Goal: Task Accomplishment & Management: Manage account settings

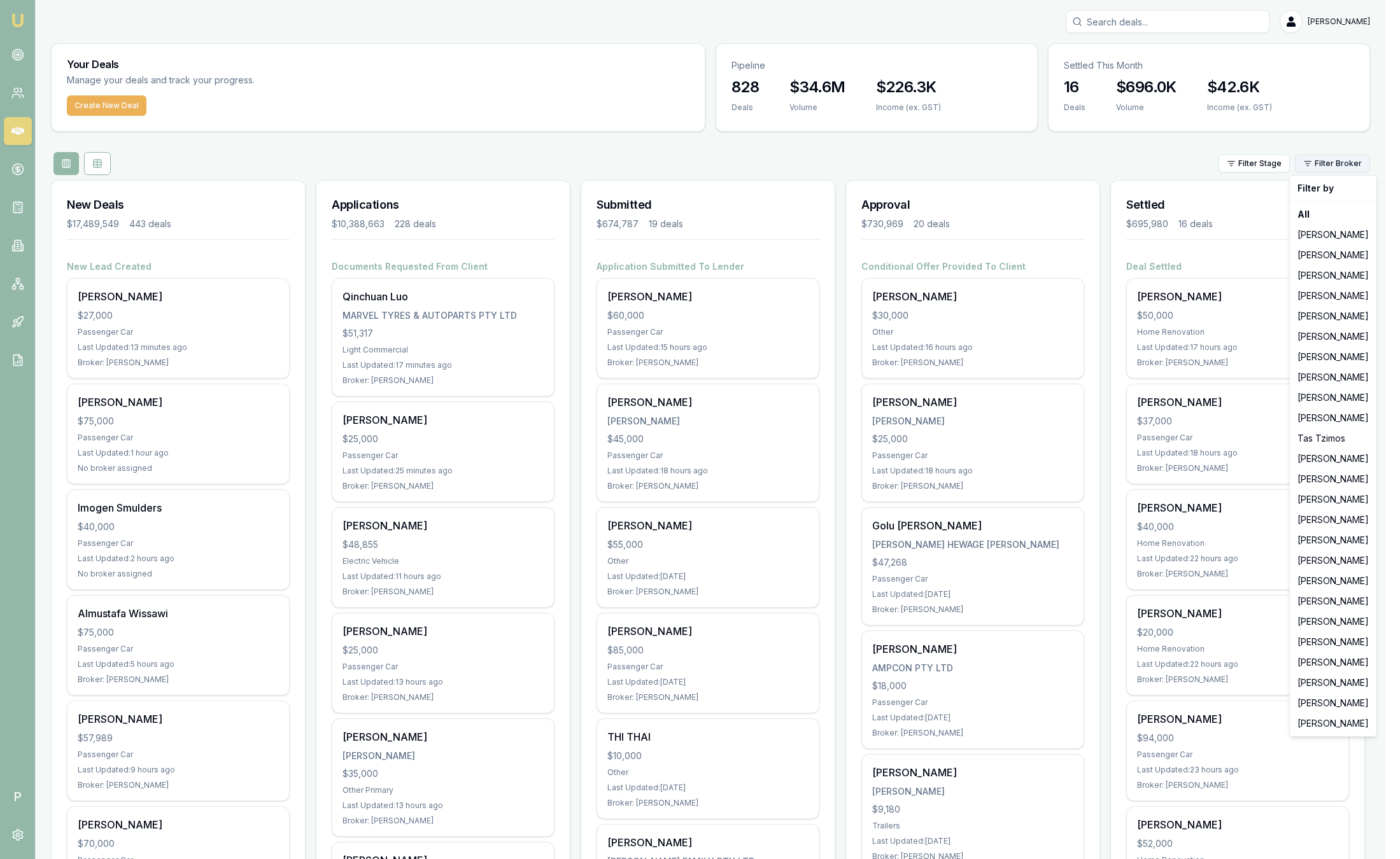
click at [1352, 164] on html "Emu Broker P [PERSON_NAME] Toggle Menu Your Deals Manage your deals and track y…" at bounding box center [700, 429] width 1400 height 859
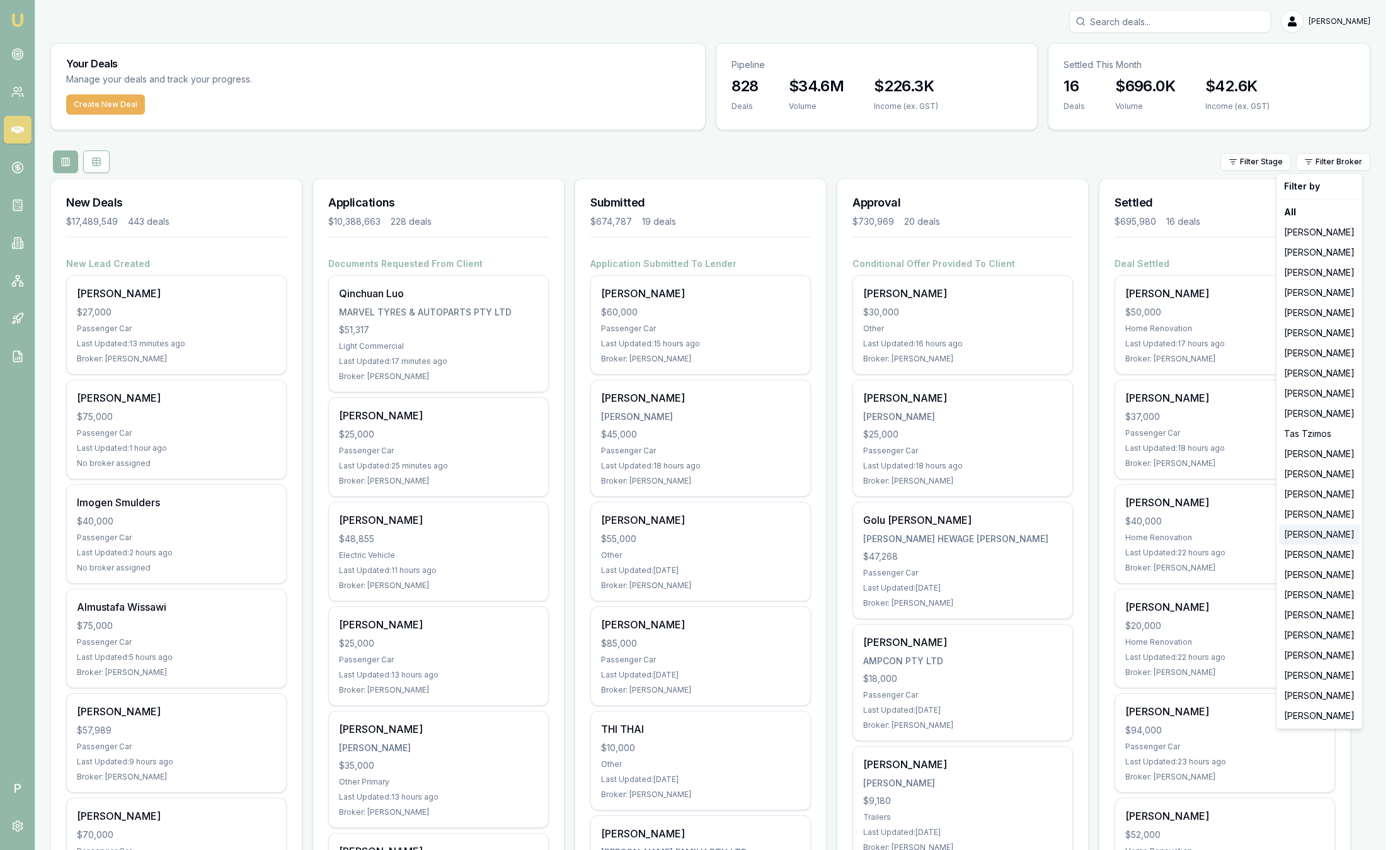
click at [1318, 541] on div "[PERSON_NAME]" at bounding box center [1319, 535] width 81 height 20
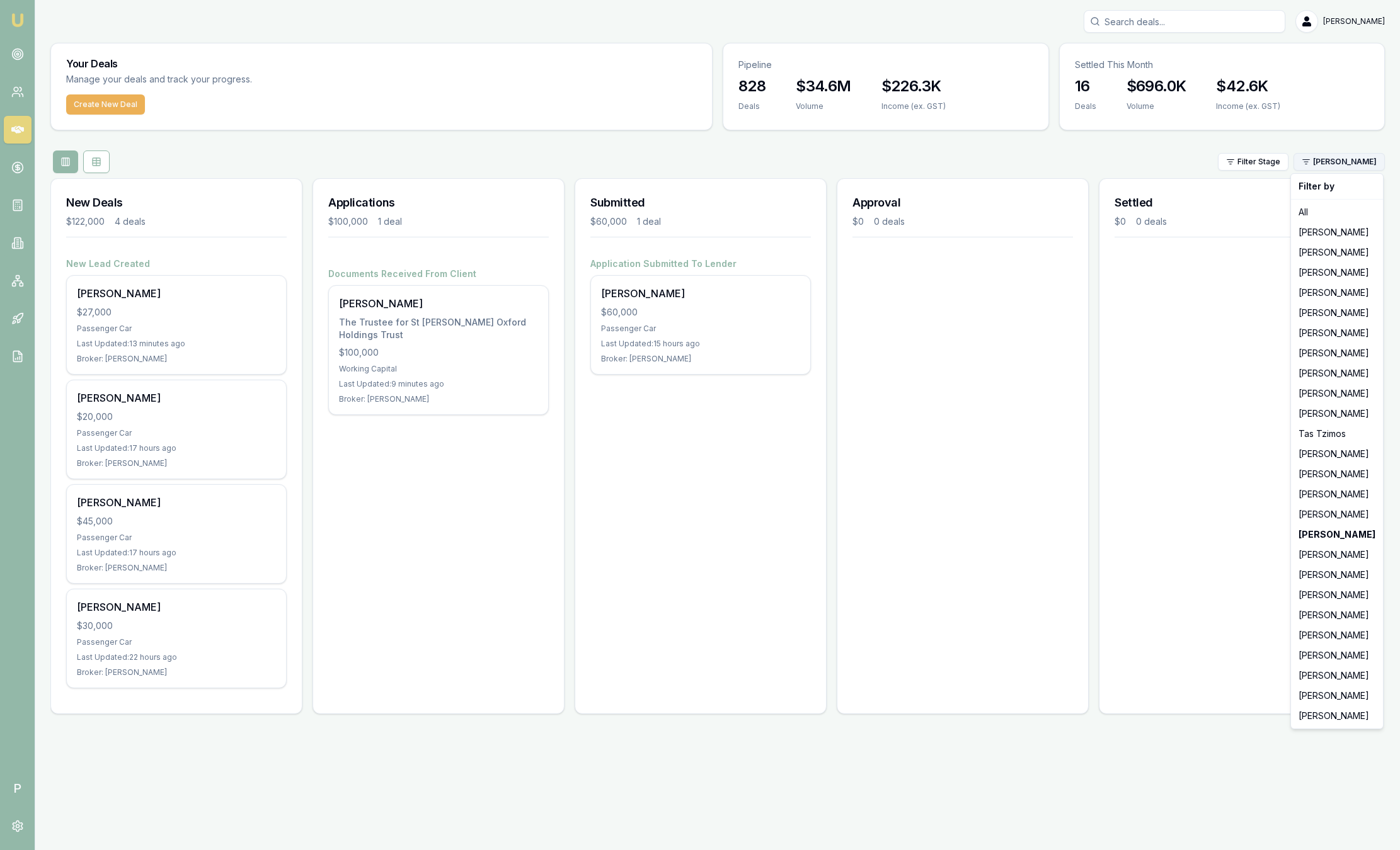
click at [1338, 168] on html "Emu Broker P Sam Crouch Toggle Menu Your Deals Manage your deals and track your…" at bounding box center [700, 425] width 1400 height 850
click at [1327, 454] on div "[PERSON_NAME]" at bounding box center [1337, 455] width 87 height 20
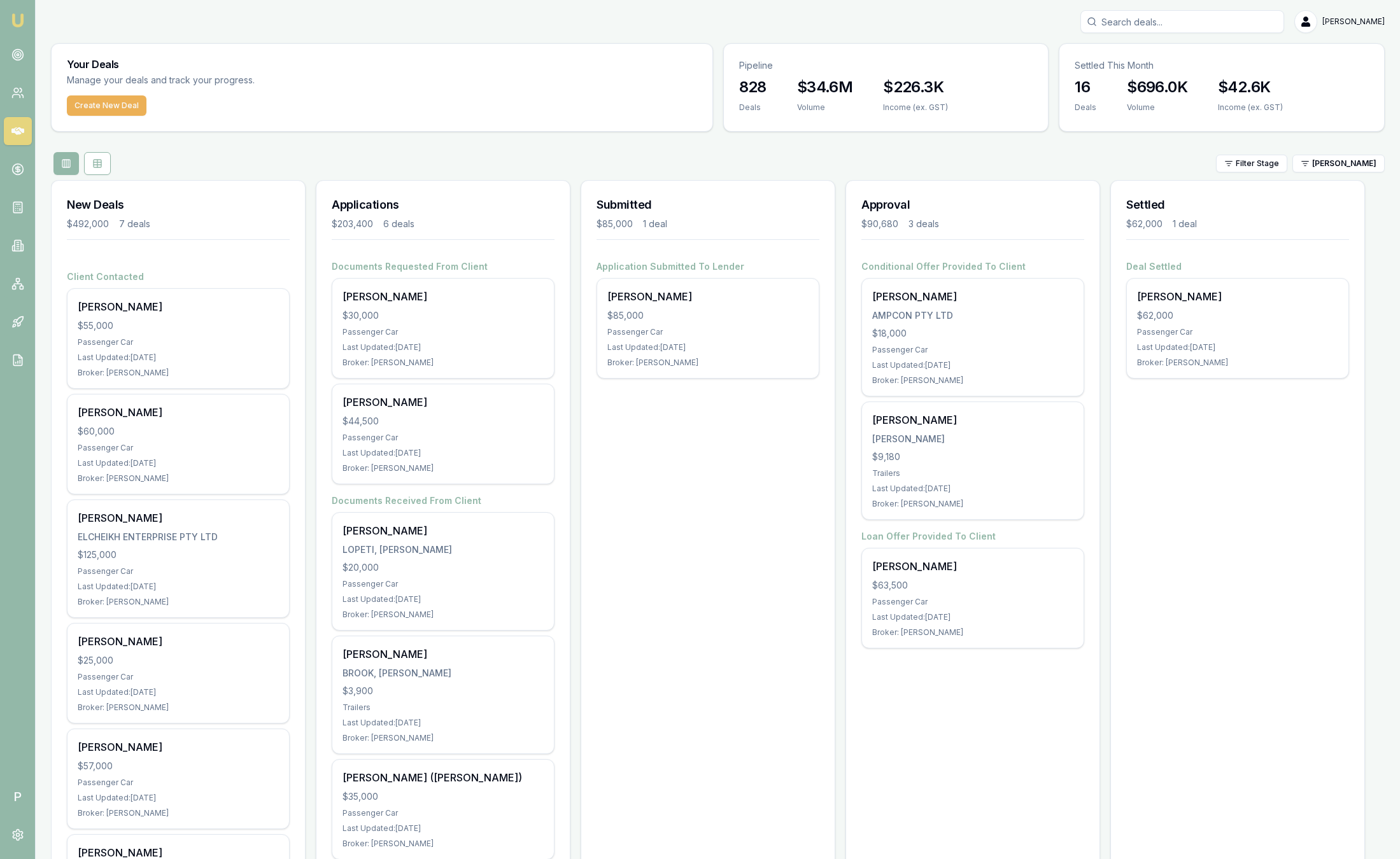
click at [1340, 459] on div "Settled $62,000 1 deal Deal Settled Roy Batt $62,000 Passenger Car Last Updated…" at bounding box center [1237, 618] width 254 height 877
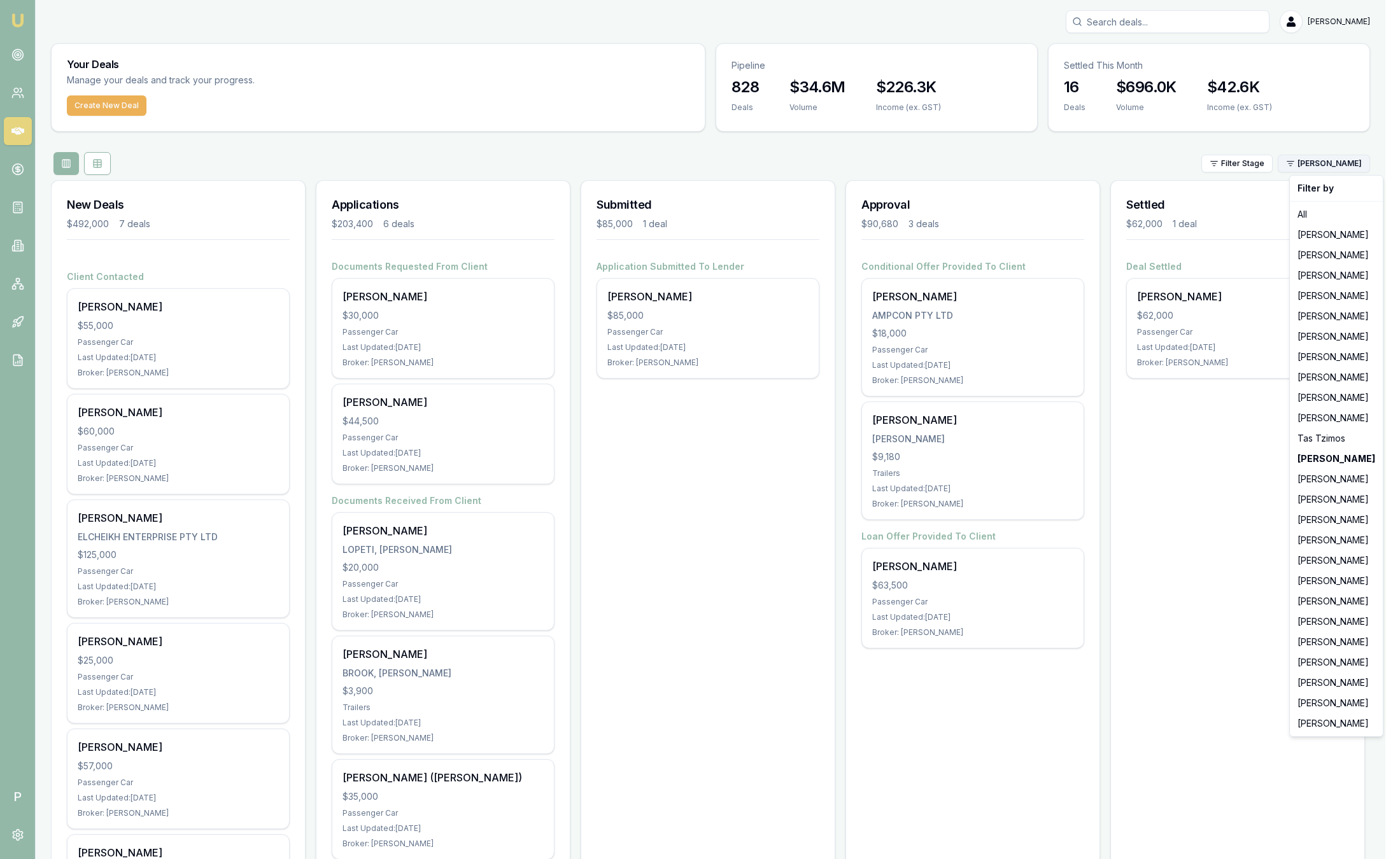
click at [1350, 164] on html "Emu Broker P Sam Crouch Toggle Menu Your Deals Manage your deals and track your…" at bounding box center [700, 429] width 1400 height 859
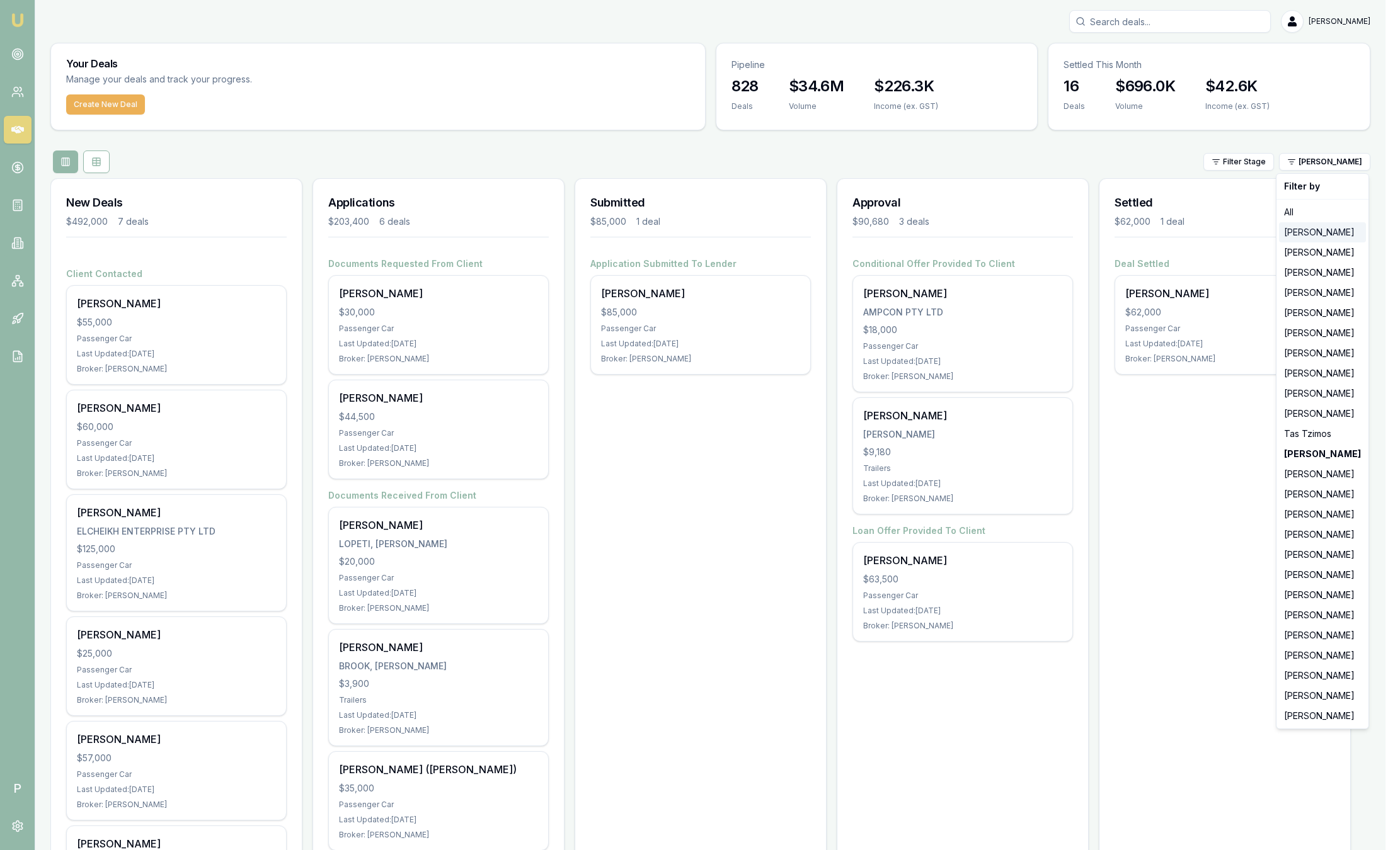
click at [1327, 233] on div "[PERSON_NAME]" at bounding box center [1323, 233] width 87 height 20
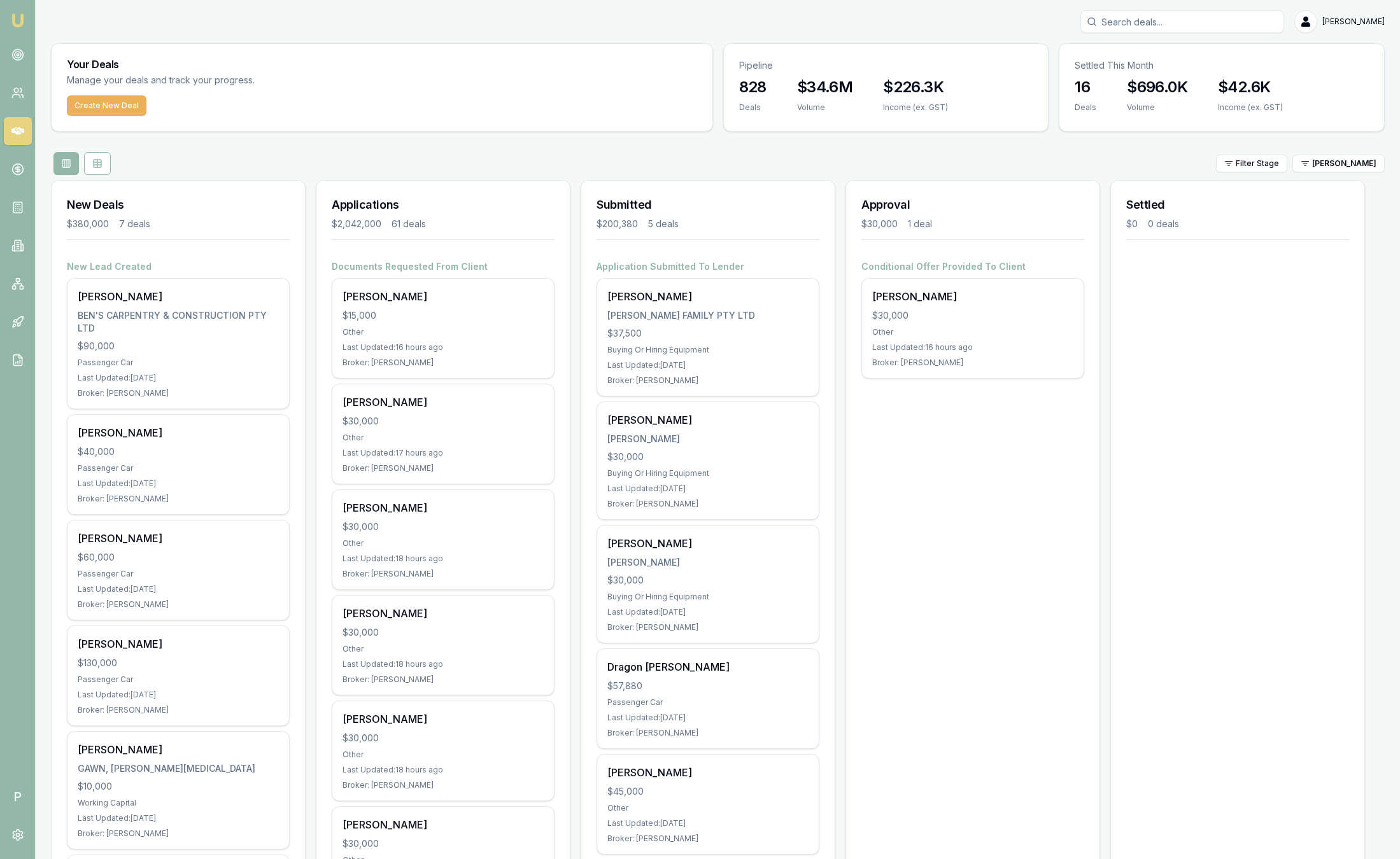
click at [1349, 173] on div "Filter Stage Jackson Fanfulla" at bounding box center [717, 163] width 1333 height 23
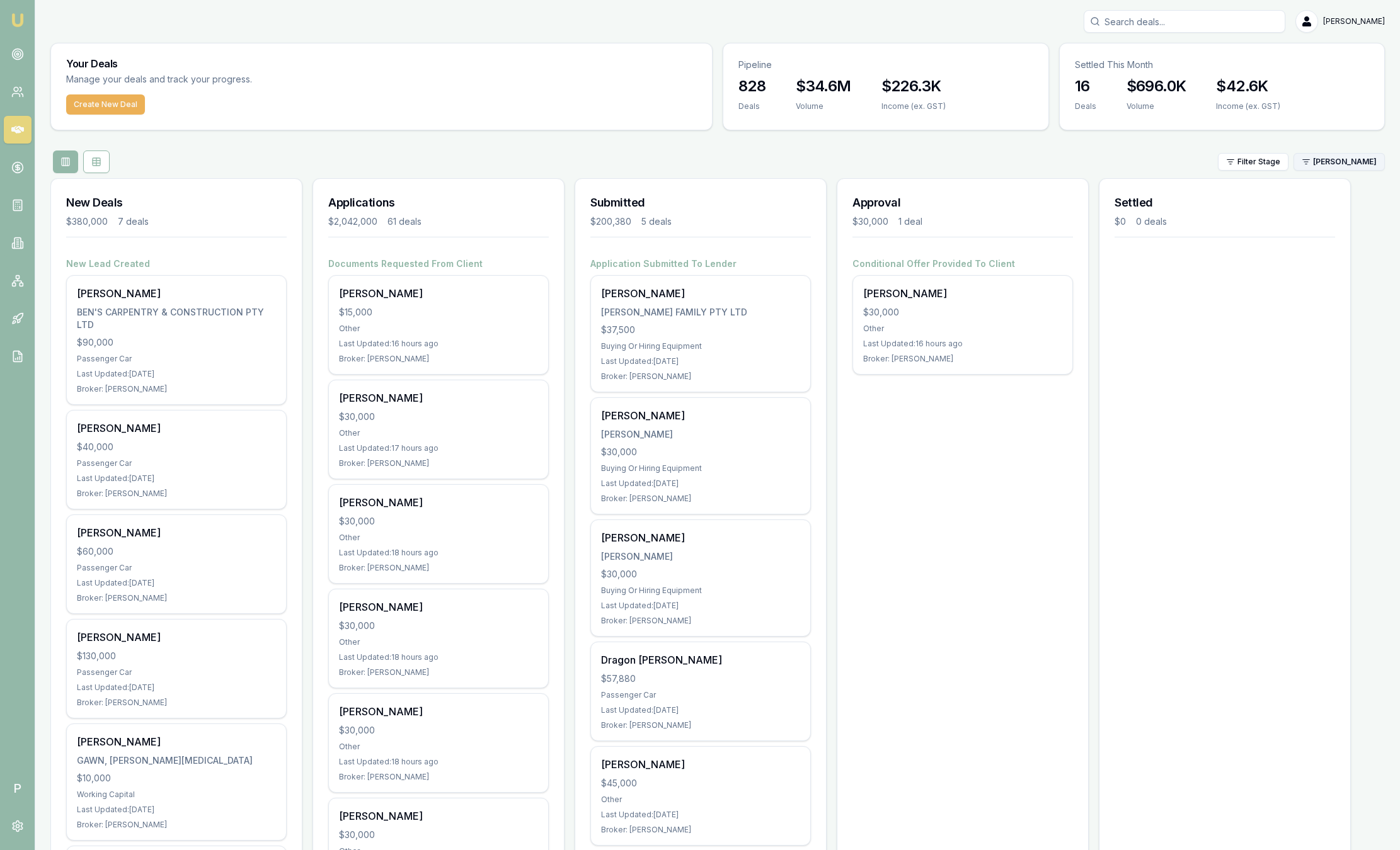
click at [1336, 162] on html "Emu Broker P Sam Crouch Toggle Menu Your Deals Manage your deals and track your…" at bounding box center [700, 425] width 1400 height 850
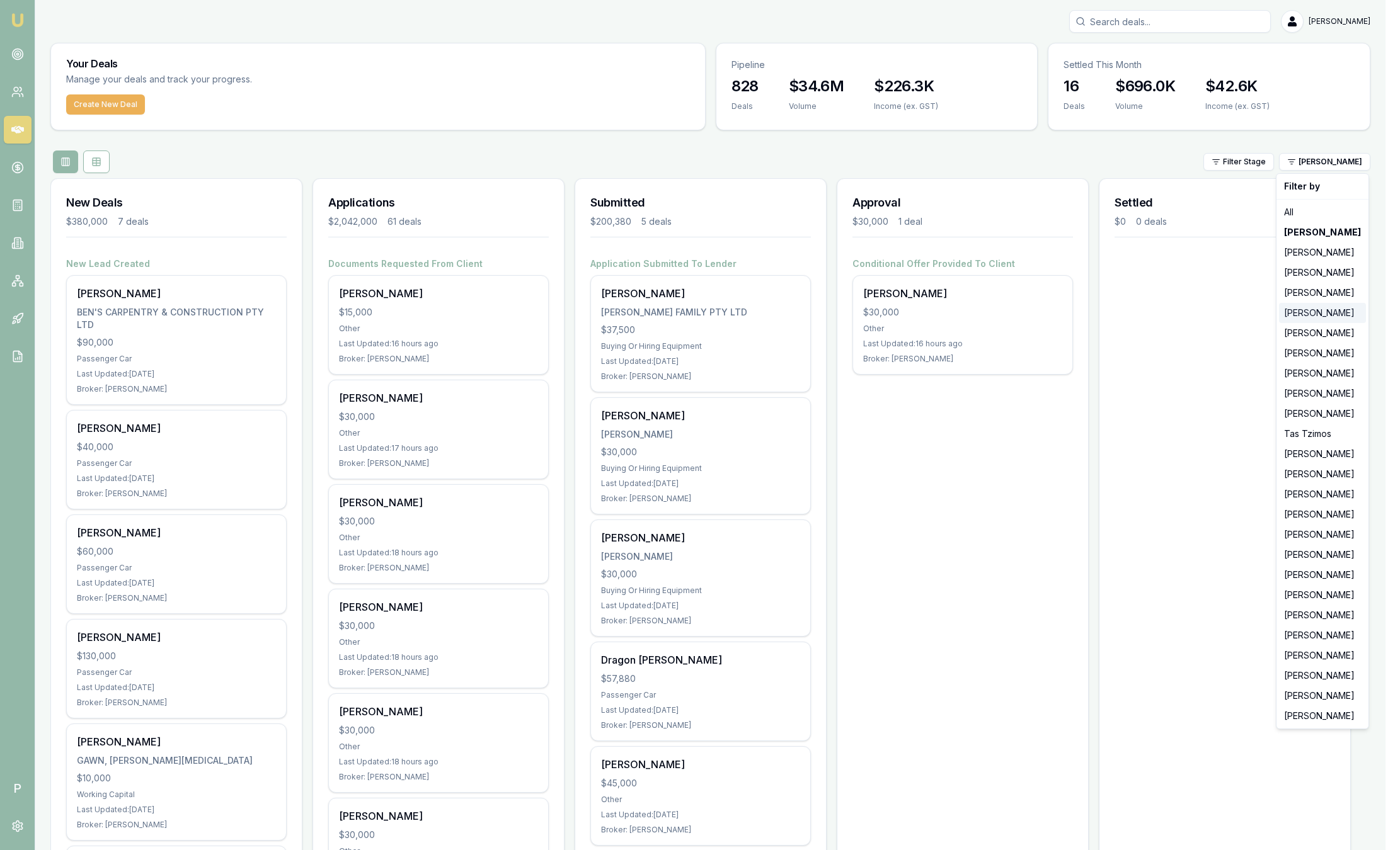
click at [1329, 309] on div "[PERSON_NAME]" at bounding box center [1323, 313] width 87 height 20
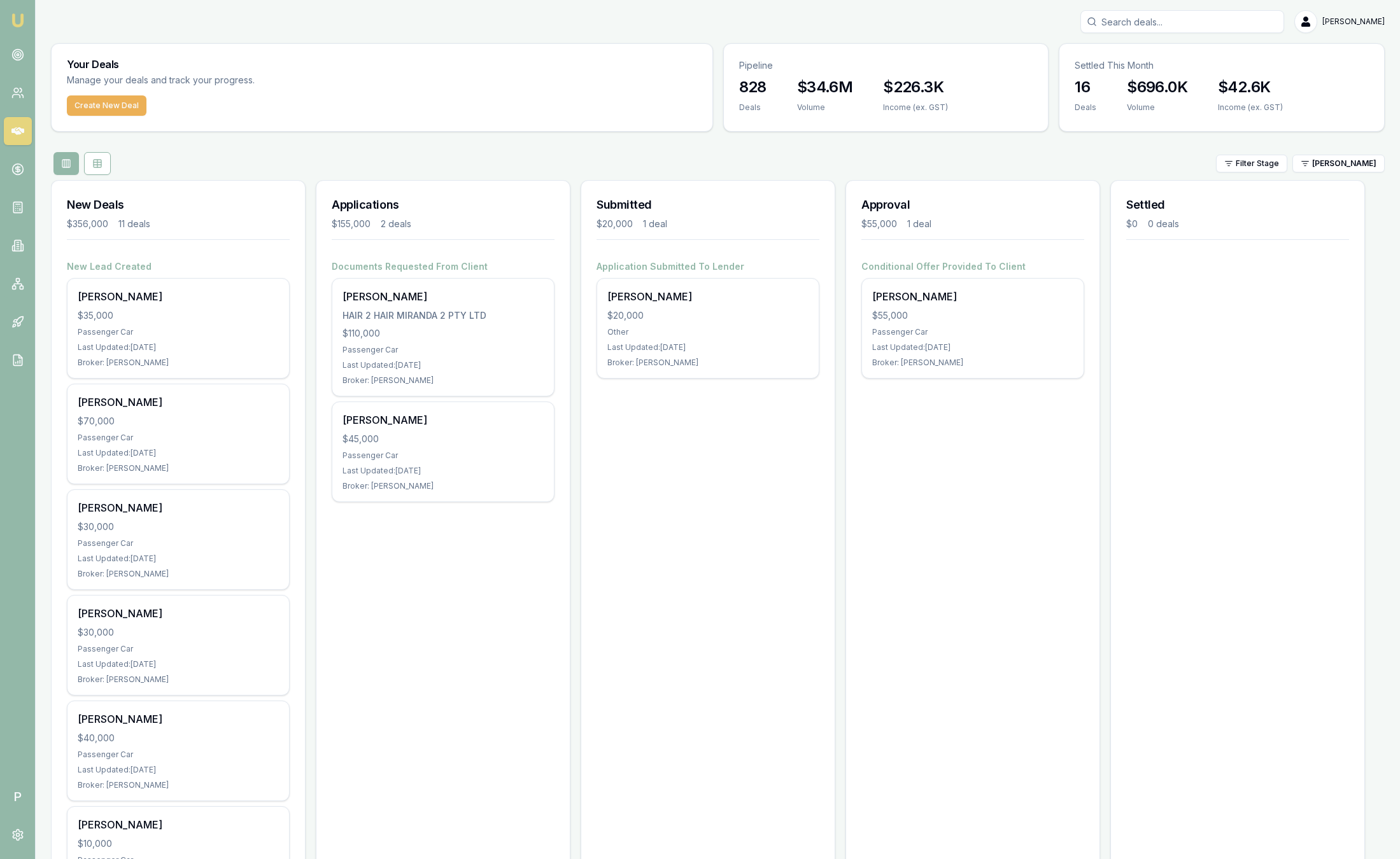
click at [1343, 312] on div "Settled $0 0 deals" at bounding box center [1237, 821] width 254 height 1281
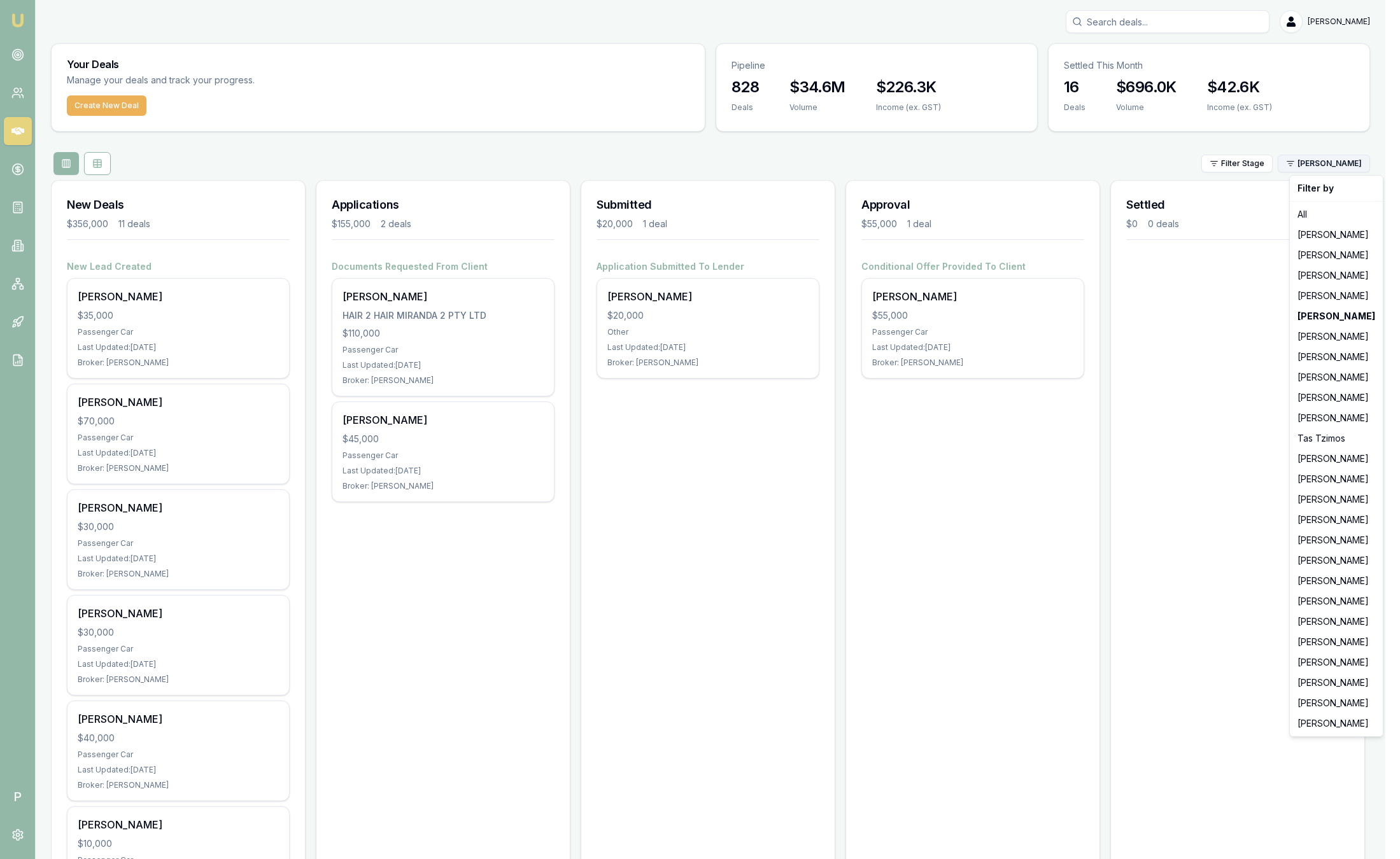
click at [1361, 169] on html "Emu Broker P Sam Crouch Toggle Menu Your Deals Manage your deals and track your…" at bounding box center [700, 429] width 1400 height 859
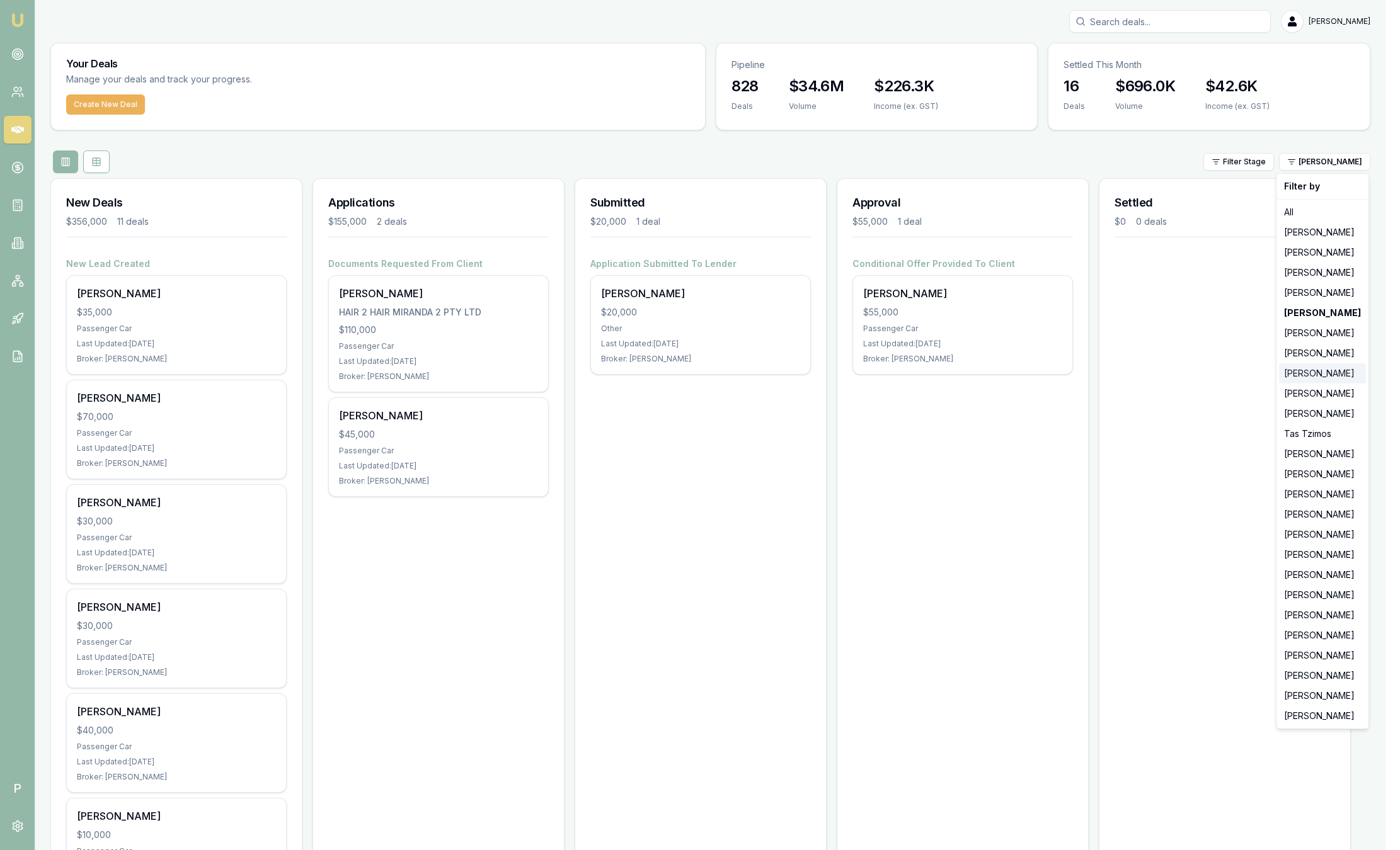
drag, startPoint x: 1304, startPoint y: 358, endPoint x: 1308, endPoint y: 366, distance: 8.9
click at [1308, 366] on div "Filter by All [PERSON_NAME] [PERSON_NAME] [PERSON_NAME] [PERSON_NAME] [PERSON_N…" at bounding box center [1322, 451] width 93 height 556
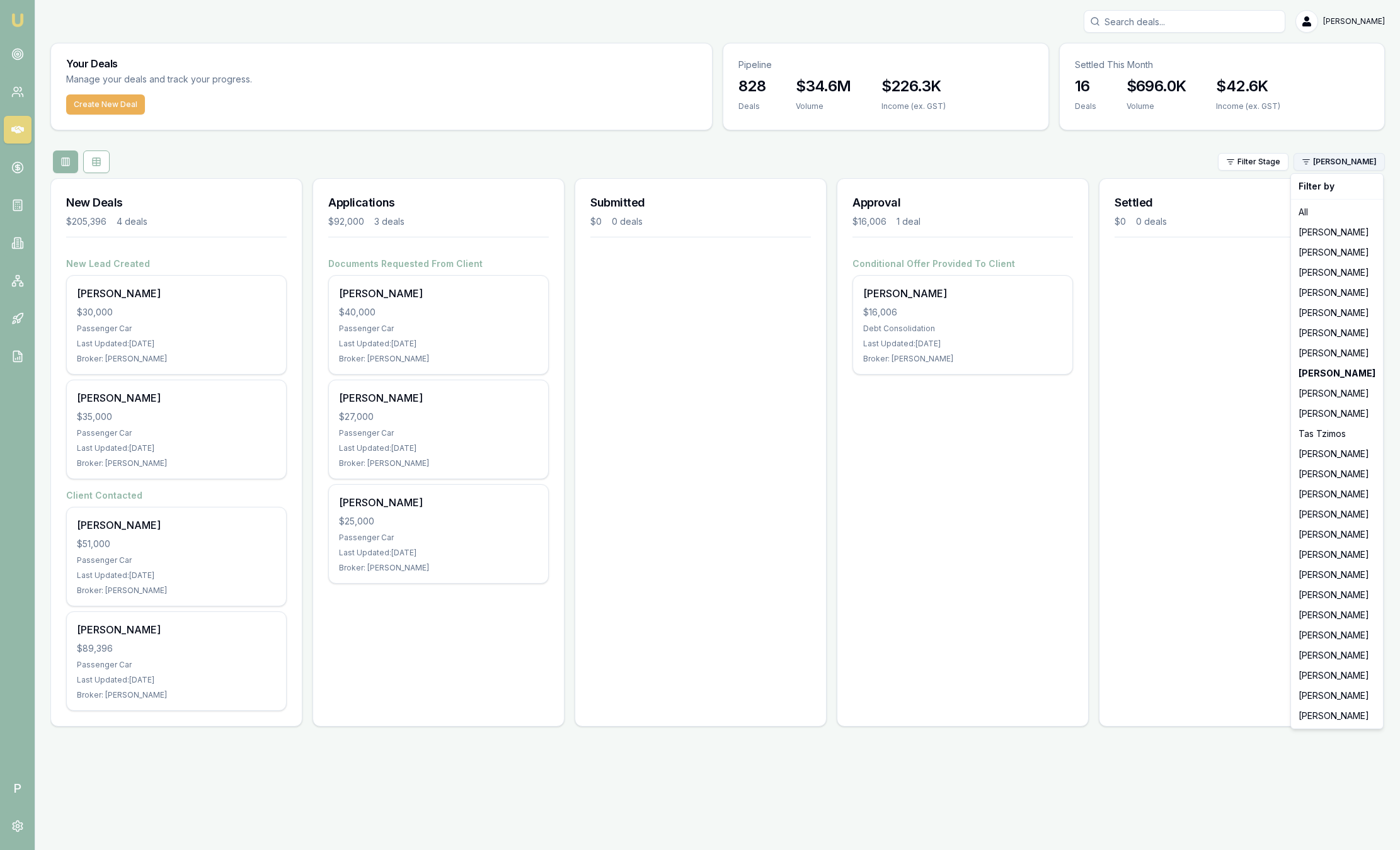
click at [1352, 161] on html "Emu Broker P Sam Crouch Toggle Menu Your Deals Manage your deals and track your…" at bounding box center [700, 425] width 1400 height 850
click at [1329, 355] on div "[PERSON_NAME]" at bounding box center [1337, 353] width 87 height 20
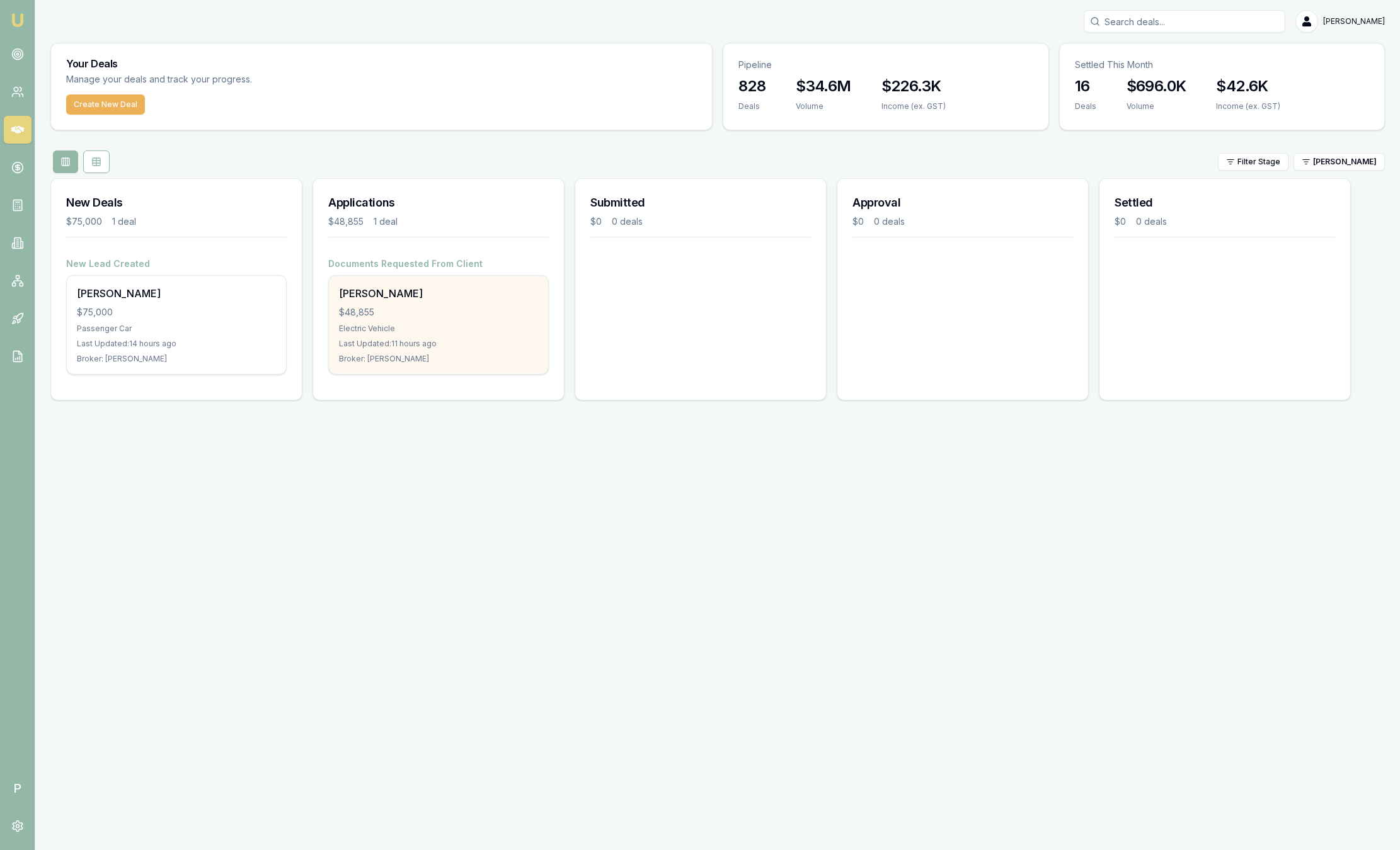
click at [434, 348] on div "Last Updated: 11 hours ago" at bounding box center [438, 344] width 199 height 10
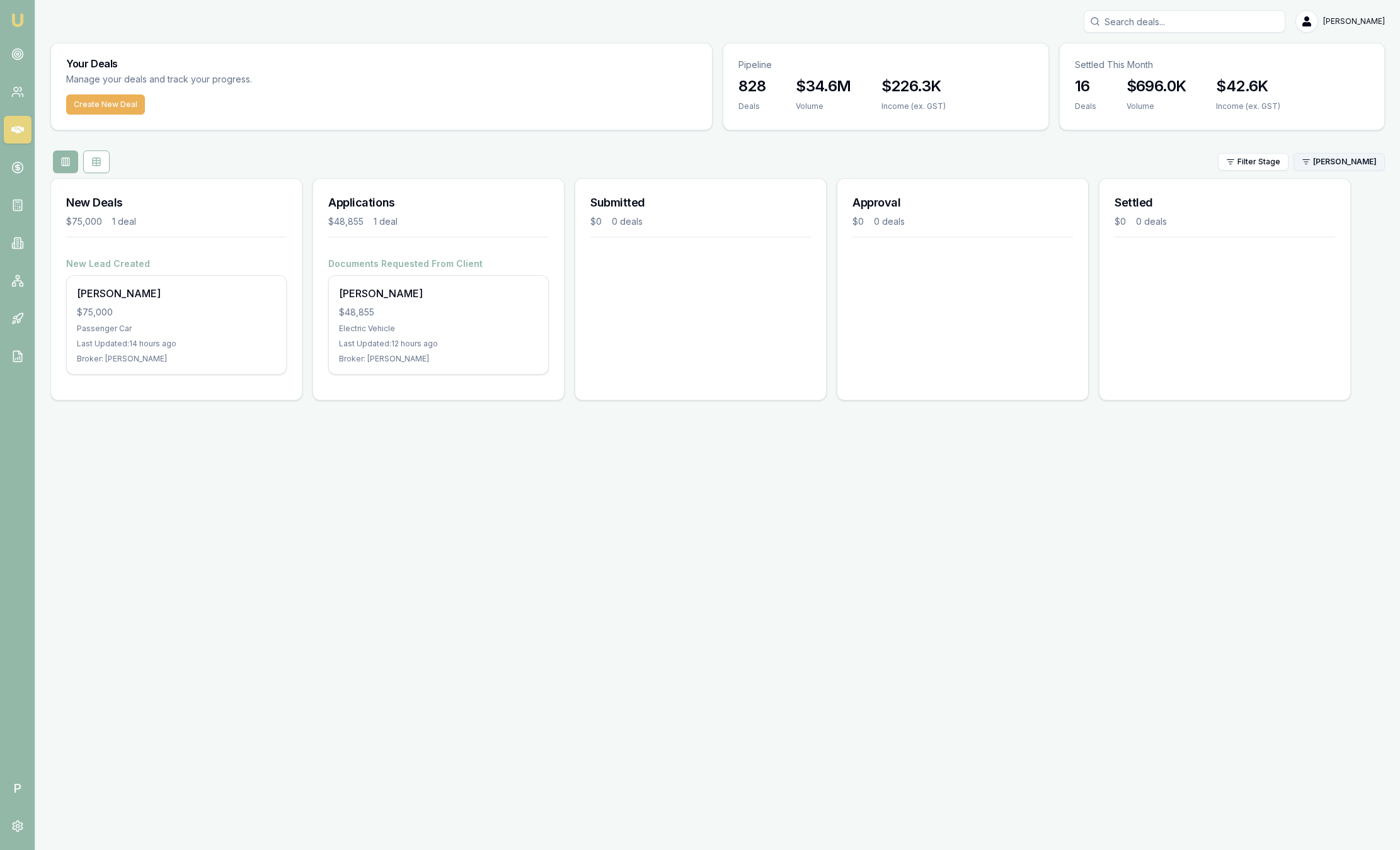
click at [1359, 166] on html "Emu Broker P Sam Crouch Toggle Menu Your Deals Manage your deals and track your…" at bounding box center [700, 425] width 1400 height 850
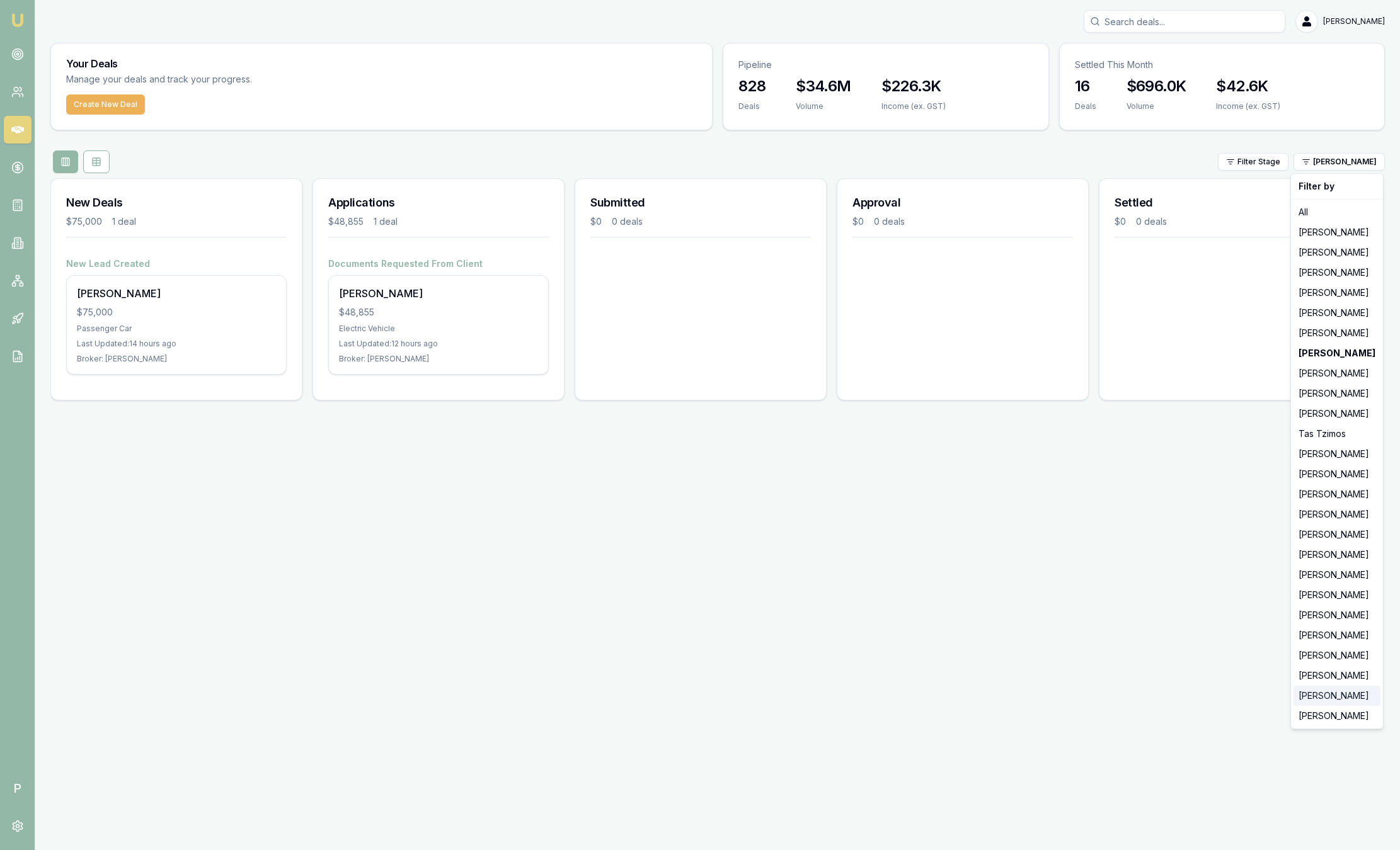
click at [1334, 705] on div "[PERSON_NAME]" at bounding box center [1337, 696] width 87 height 20
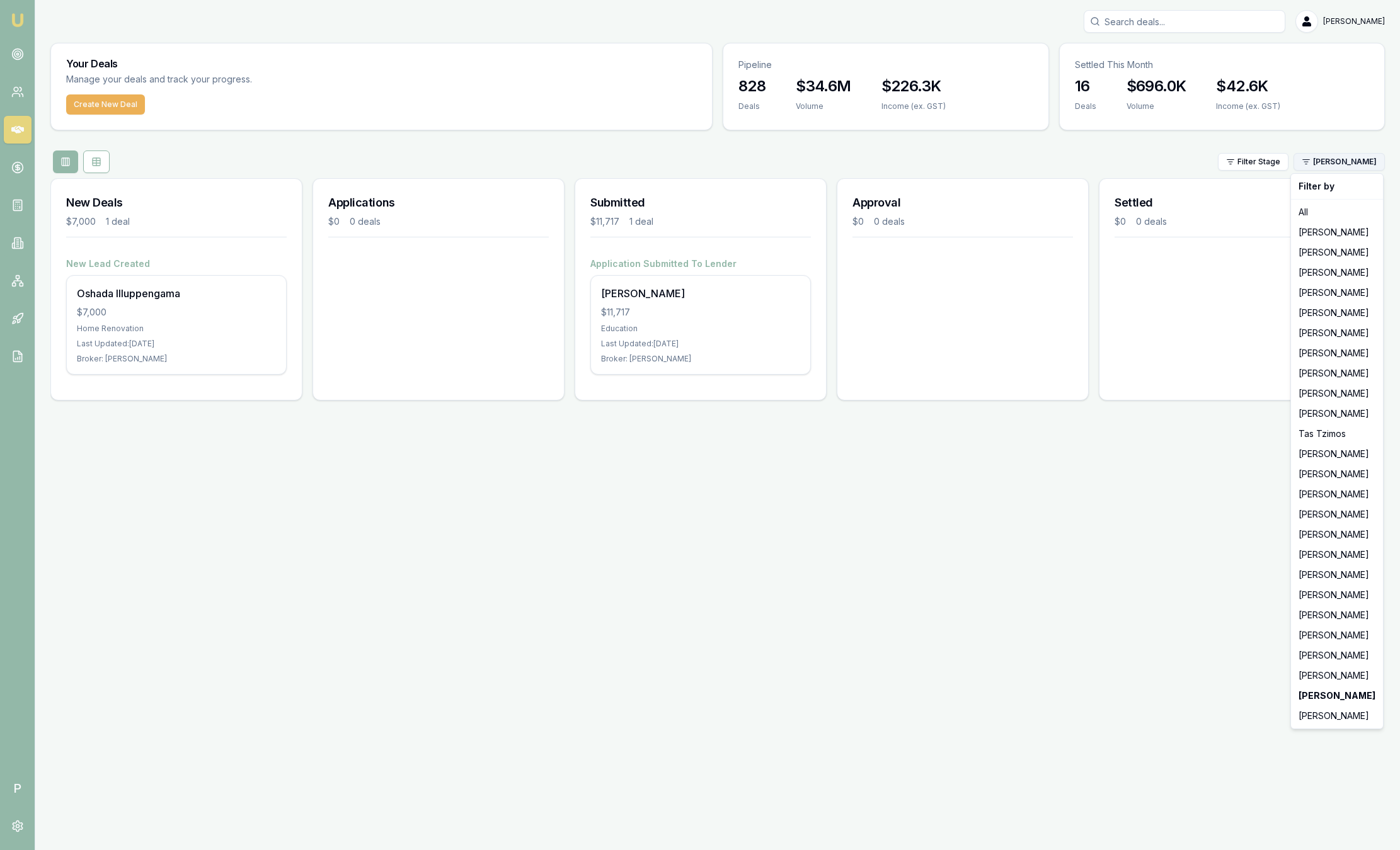
click at [1341, 163] on html "Emu Broker P Sam Crouch Toggle Menu Your Deals Manage your deals and track your…" at bounding box center [700, 425] width 1400 height 850
click at [1322, 712] on div "[PERSON_NAME]" at bounding box center [1337, 716] width 87 height 20
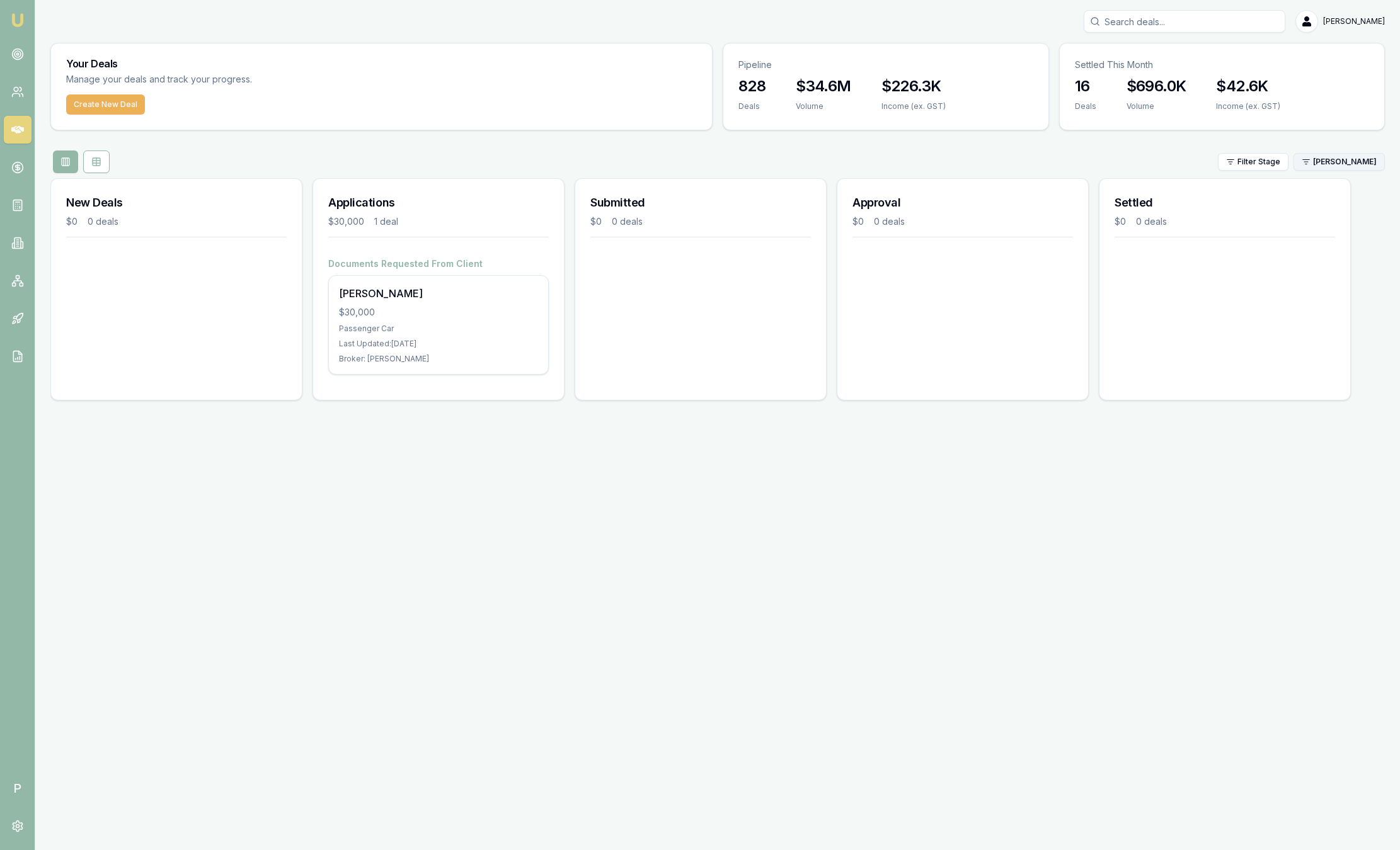
click at [1369, 159] on html "Emu Broker P Sam Crouch Toggle Menu Your Deals Manage your deals and track your…" at bounding box center [700, 425] width 1400 height 850
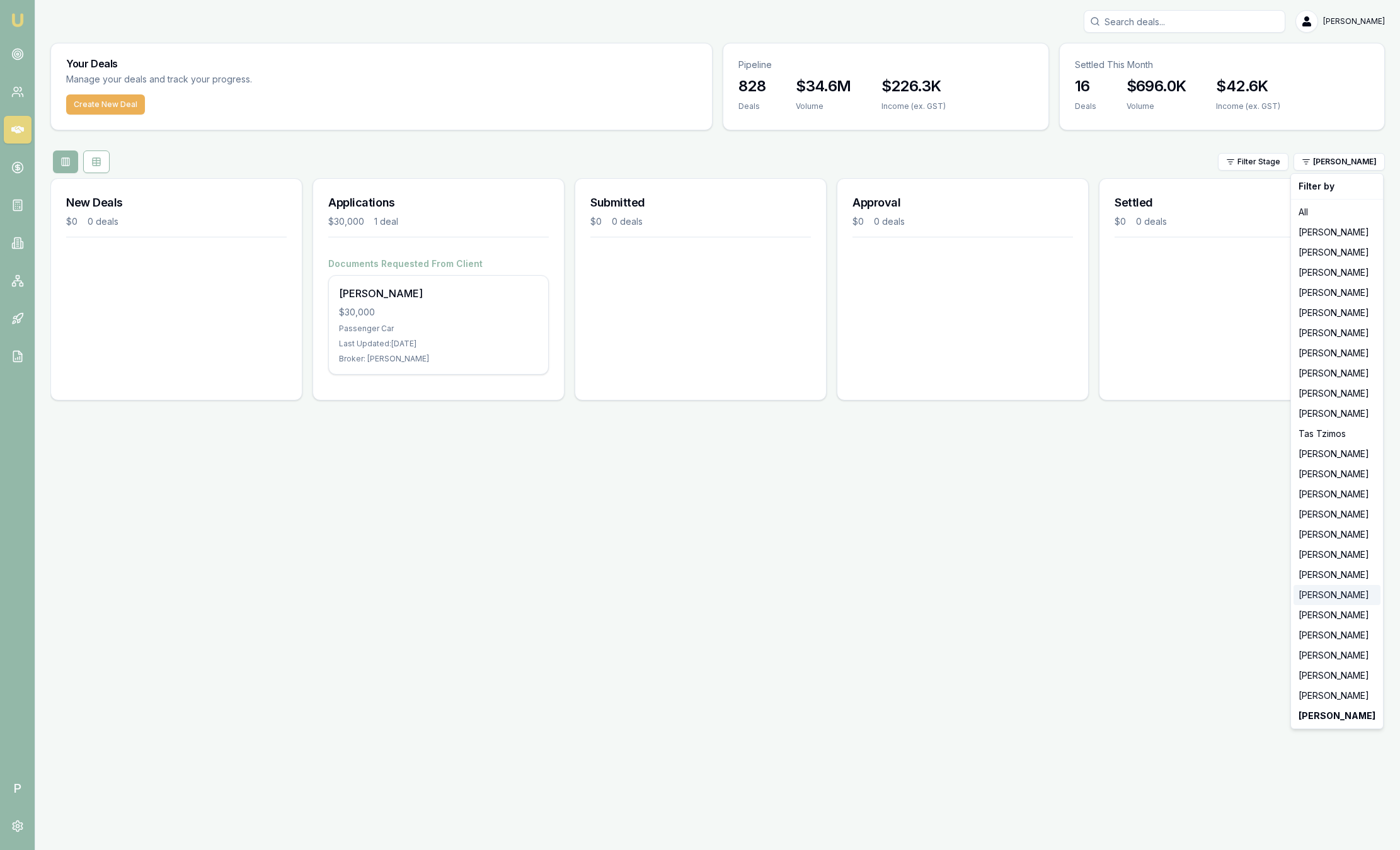
click at [1328, 594] on div "[PERSON_NAME]" at bounding box center [1337, 596] width 87 height 20
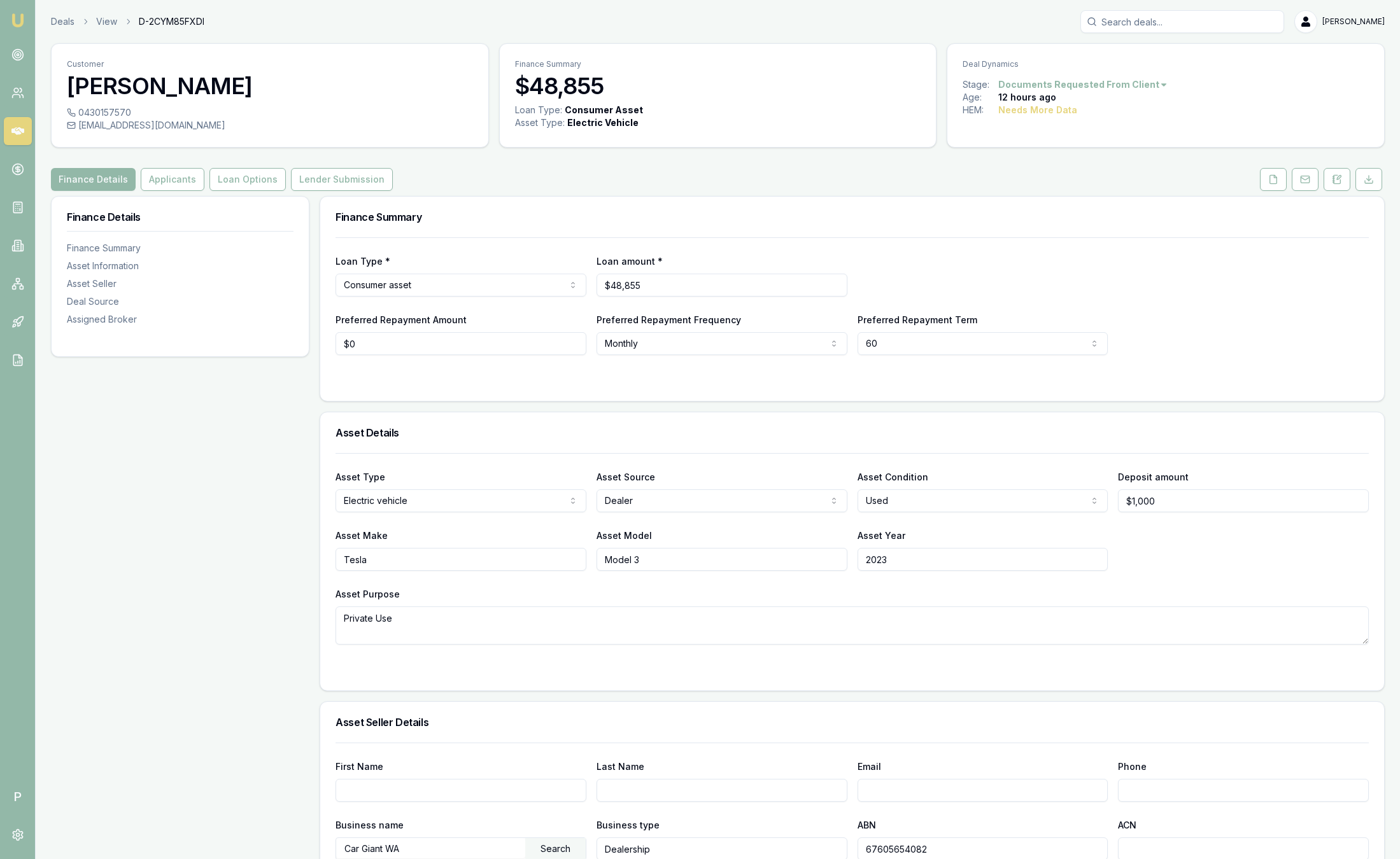
click at [16, 25] on img at bounding box center [18, 21] width 15 height 15
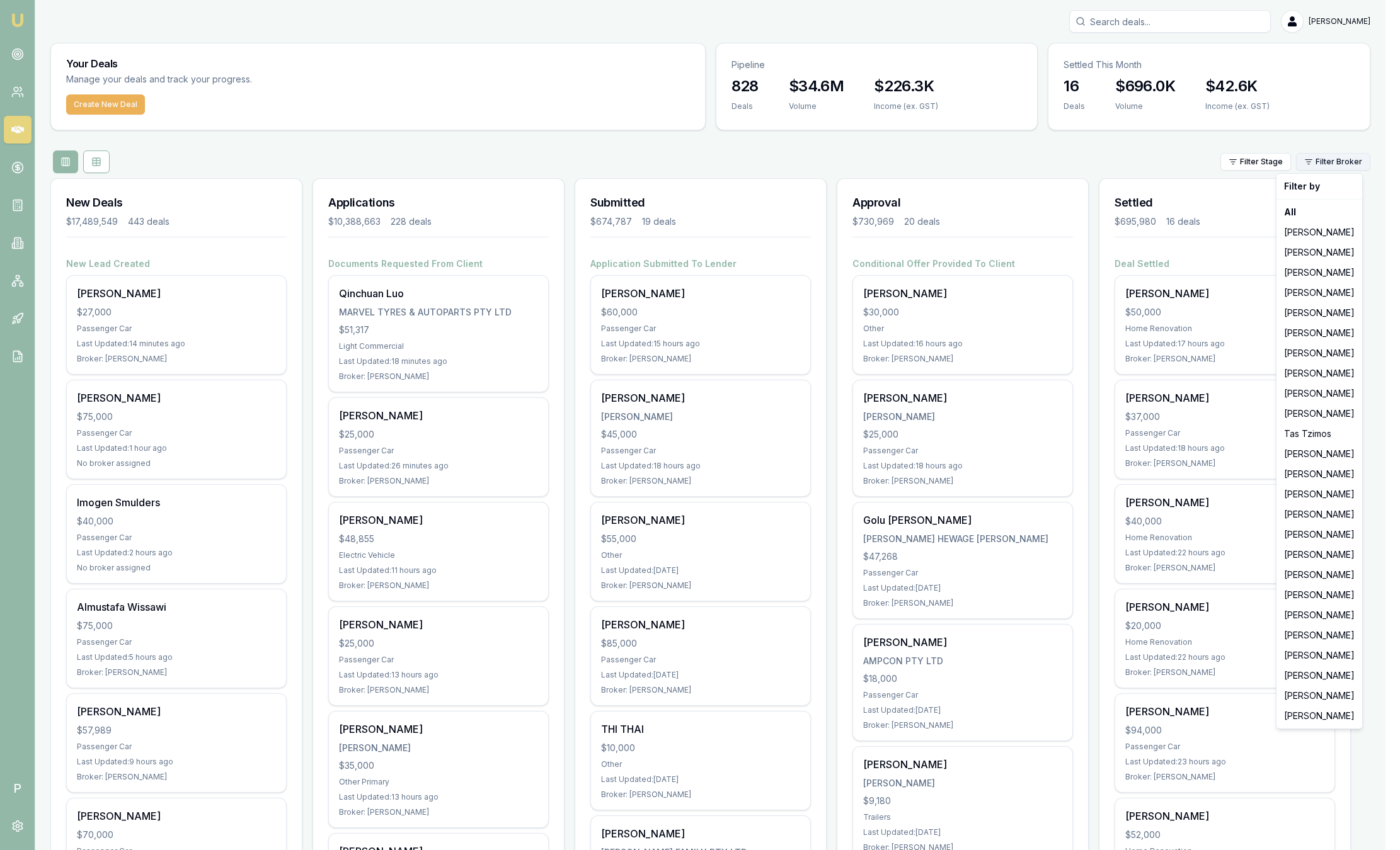
click at [1350, 166] on html "Emu Broker P Sam Crouch Toggle Menu Your Deals Manage your deals and track your…" at bounding box center [700, 425] width 1400 height 850
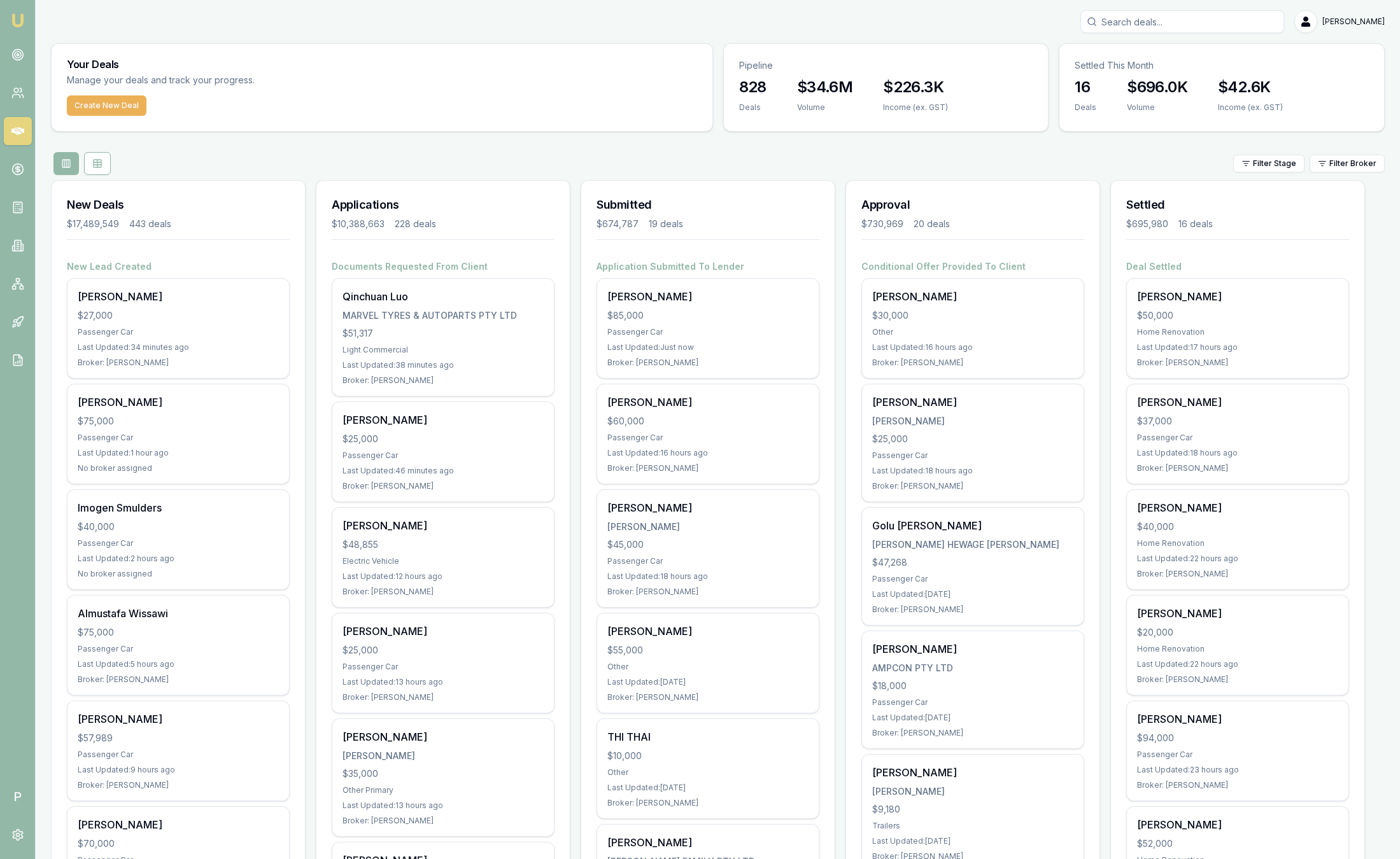
click at [1333, 166] on html "Emu Broker P [PERSON_NAME] Toggle Menu Your Deals Manage your deals and track y…" at bounding box center [700, 429] width 1400 height 859
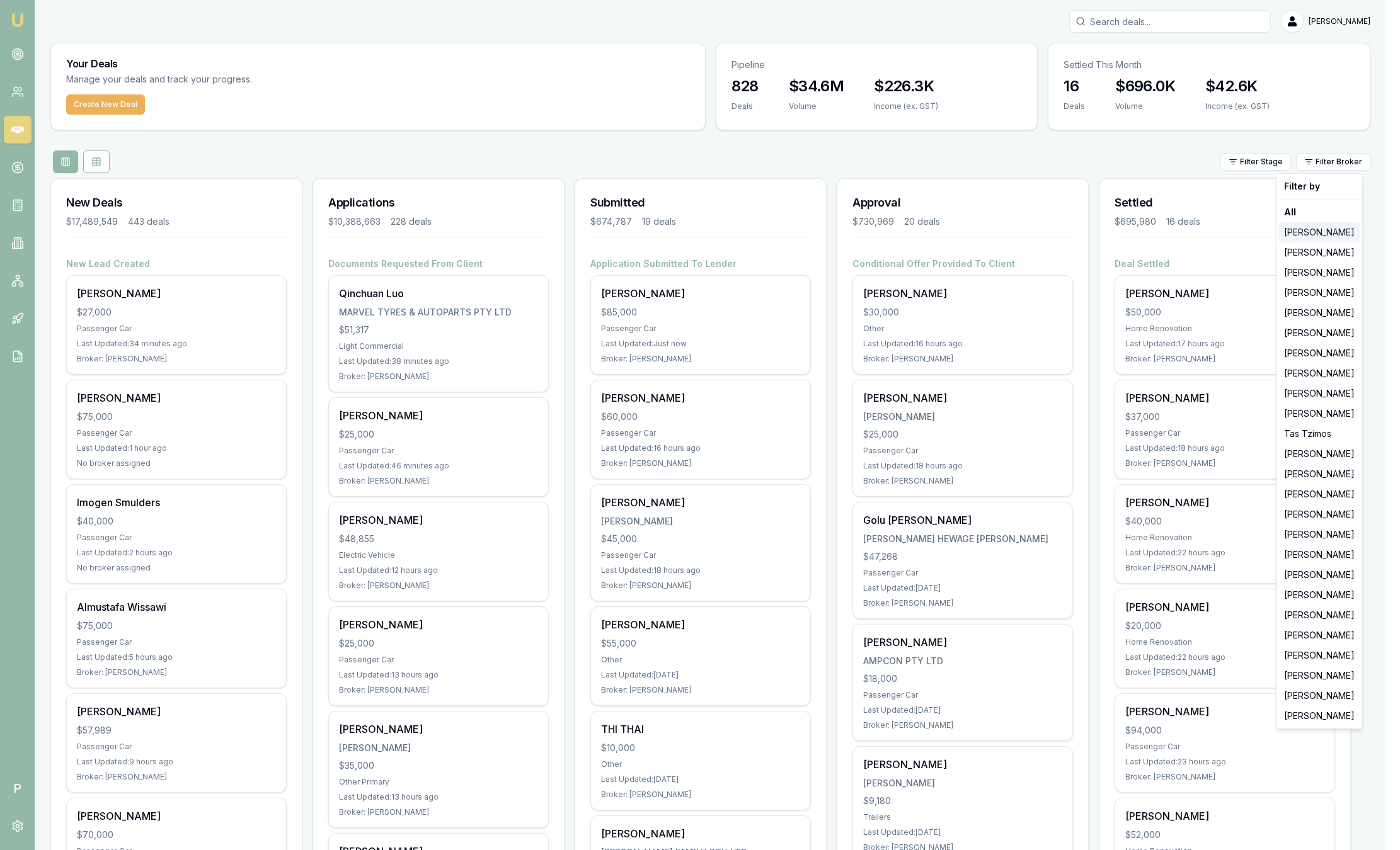
click at [1300, 233] on div "[PERSON_NAME]" at bounding box center [1319, 233] width 81 height 20
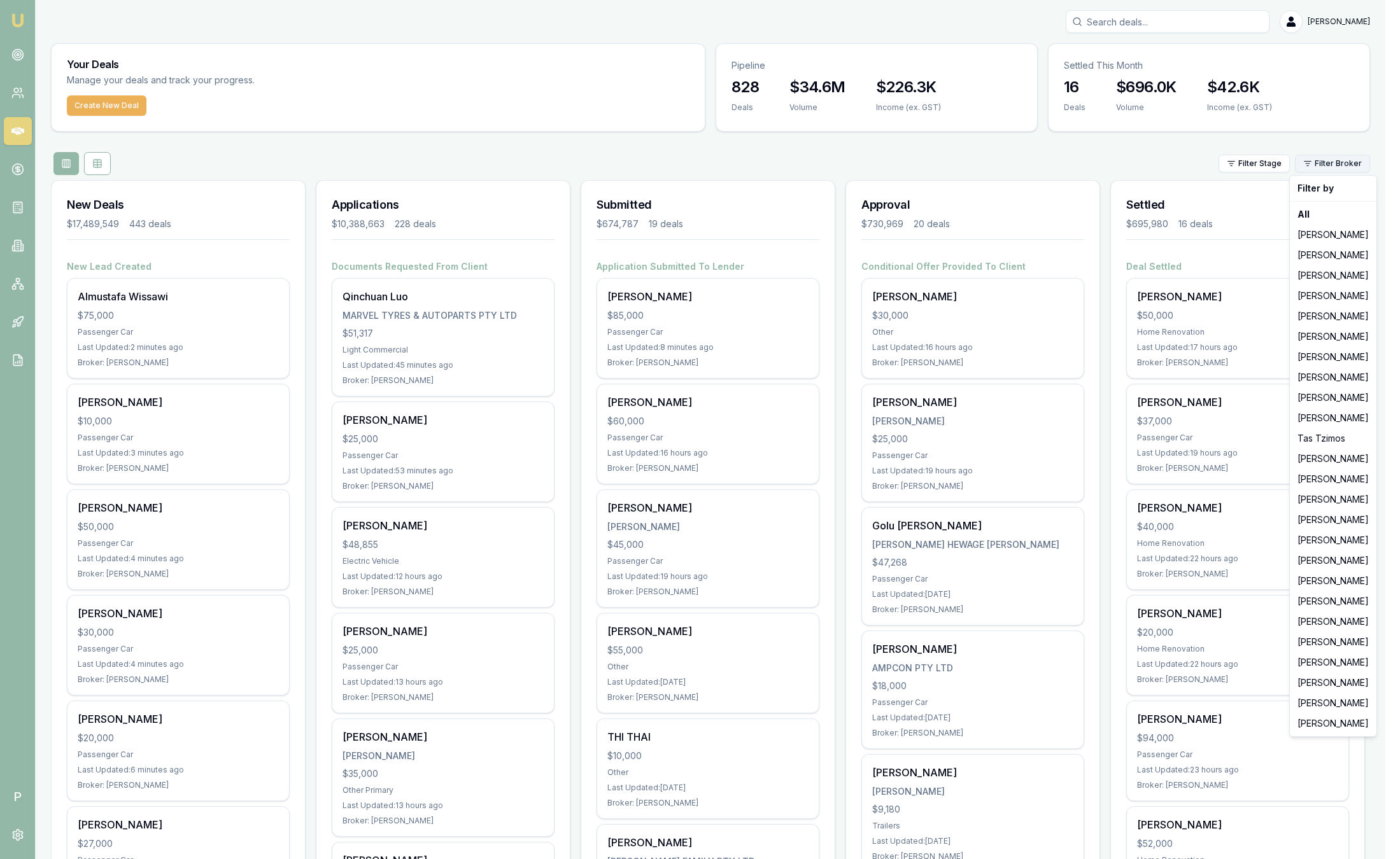
click at [1336, 165] on html "Emu Broker P Sam Crouch Toggle Menu Your Deals Manage your deals and track your…" at bounding box center [700, 429] width 1400 height 859
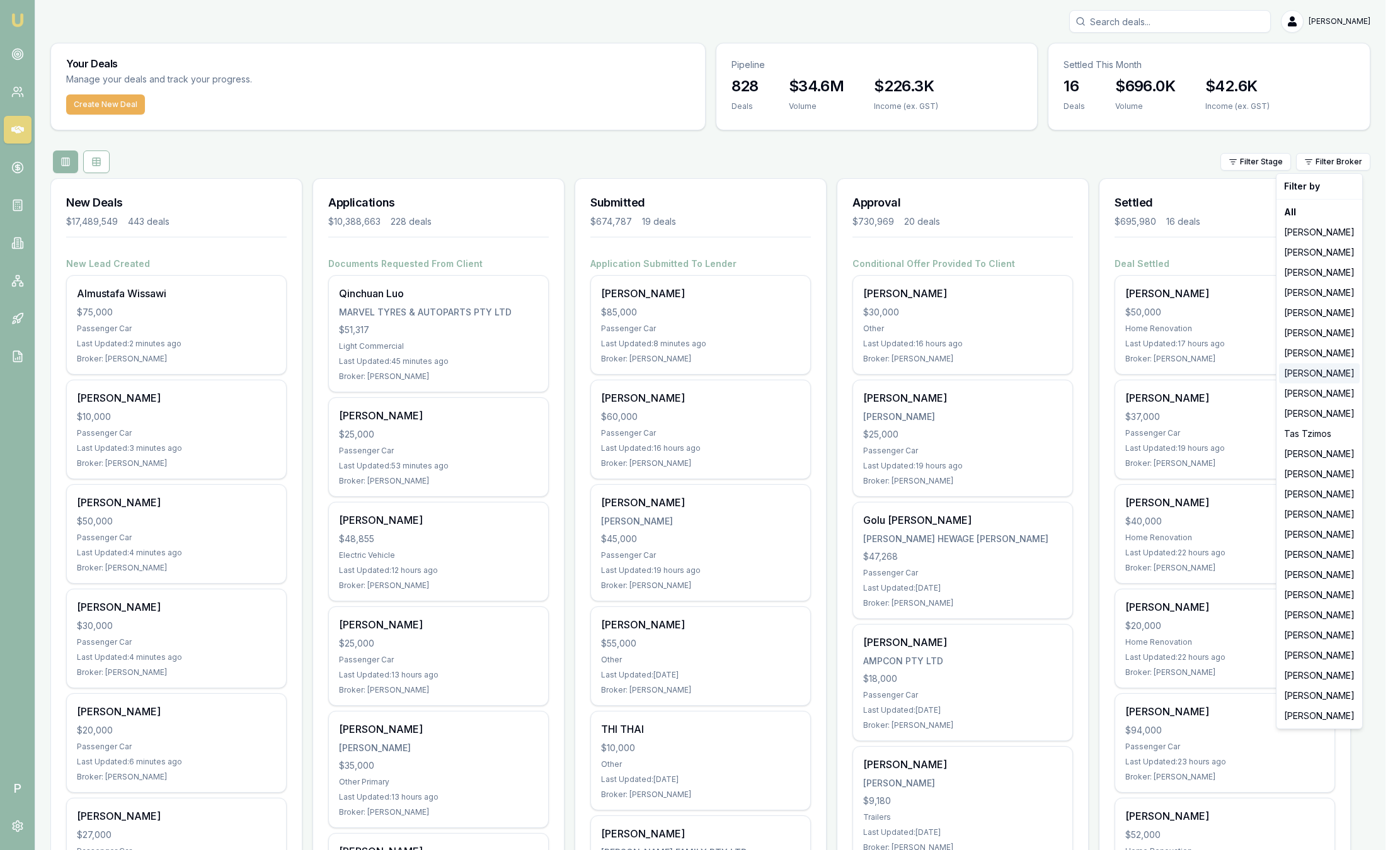
click at [1317, 379] on div "[PERSON_NAME]" at bounding box center [1319, 374] width 81 height 20
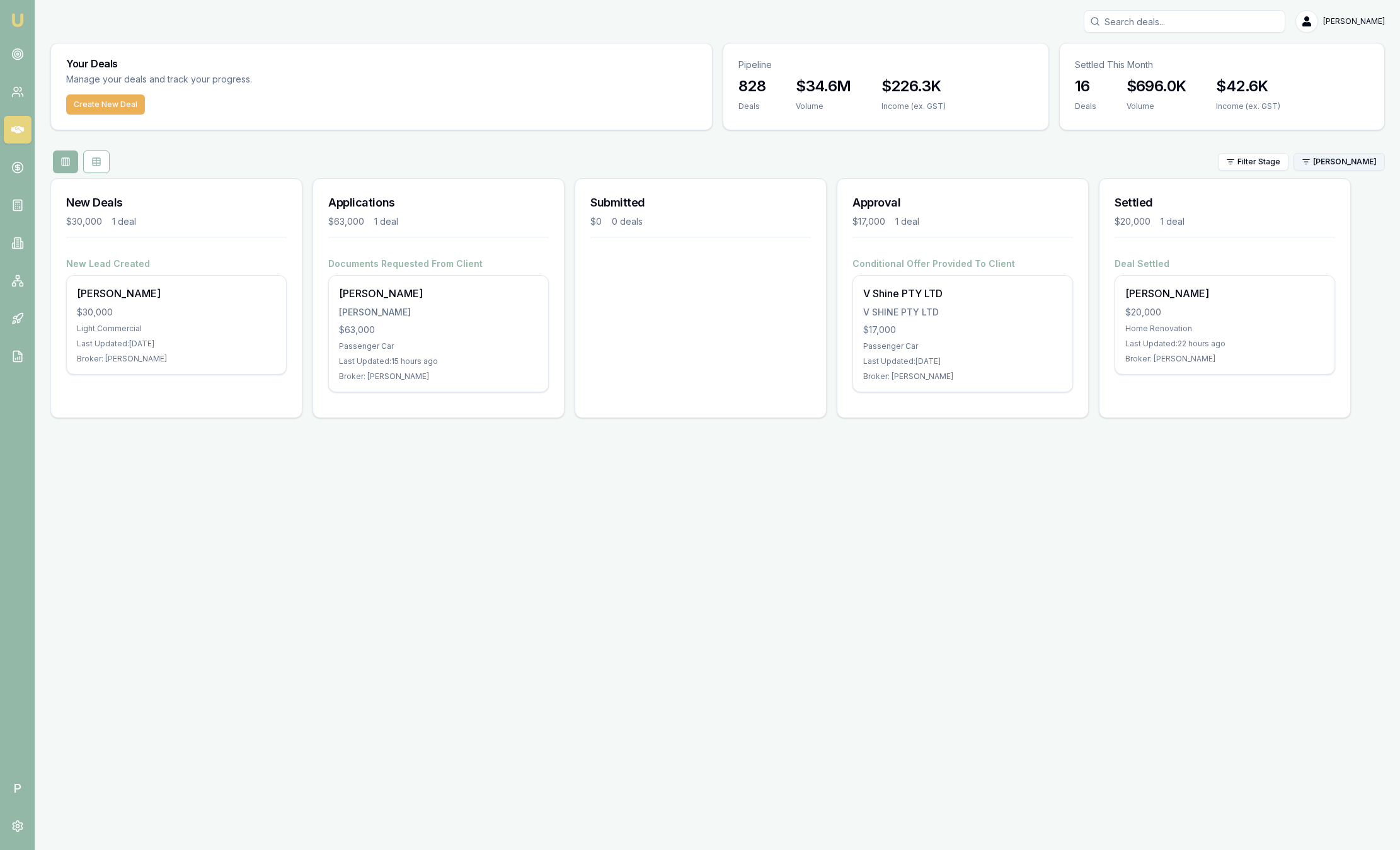
click at [1318, 161] on html "Emu Broker P Sam Crouch Toggle Menu Your Deals Manage your deals and track your…" at bounding box center [700, 425] width 1400 height 850
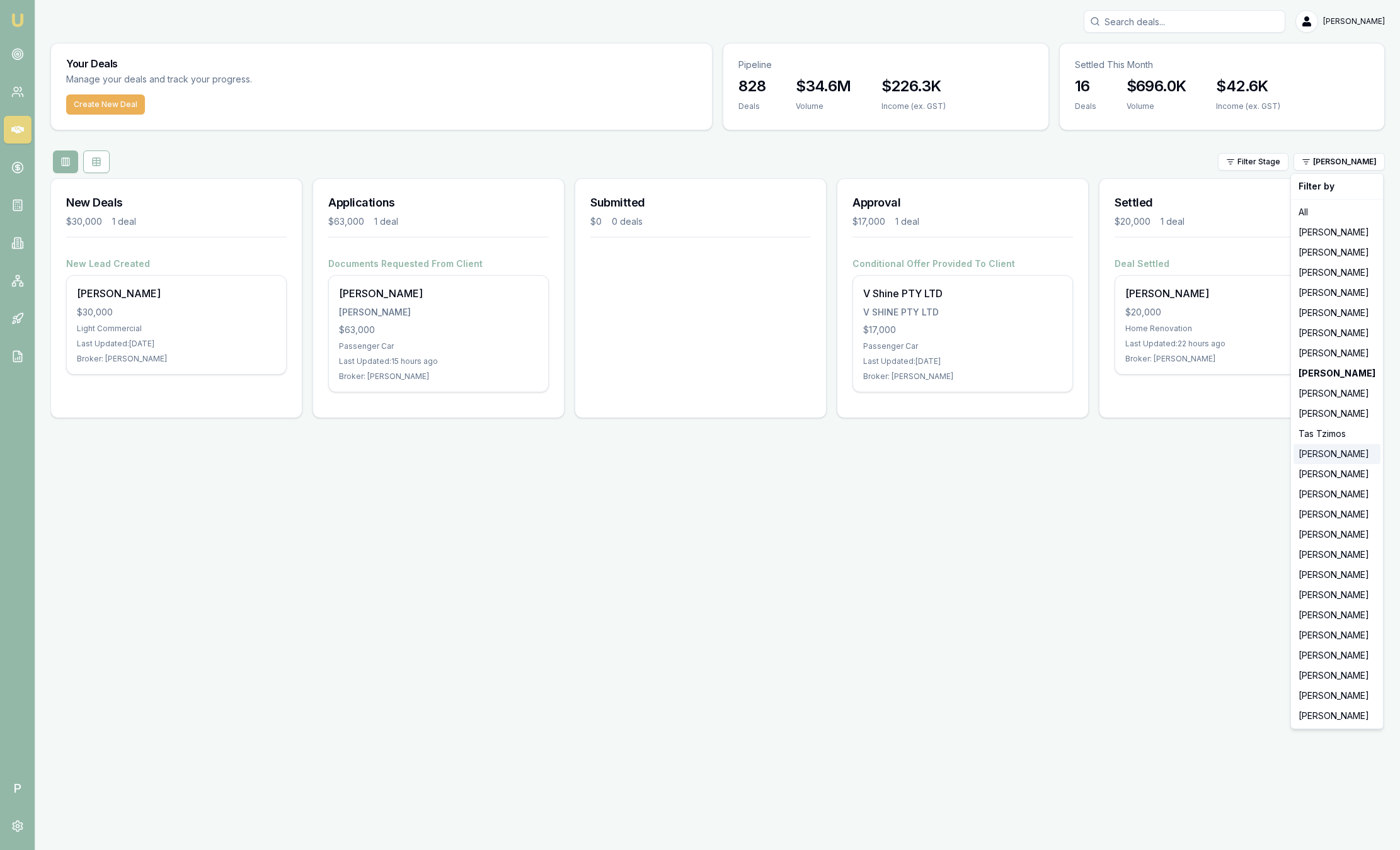
click at [1330, 450] on div "[PERSON_NAME]" at bounding box center [1337, 455] width 87 height 20
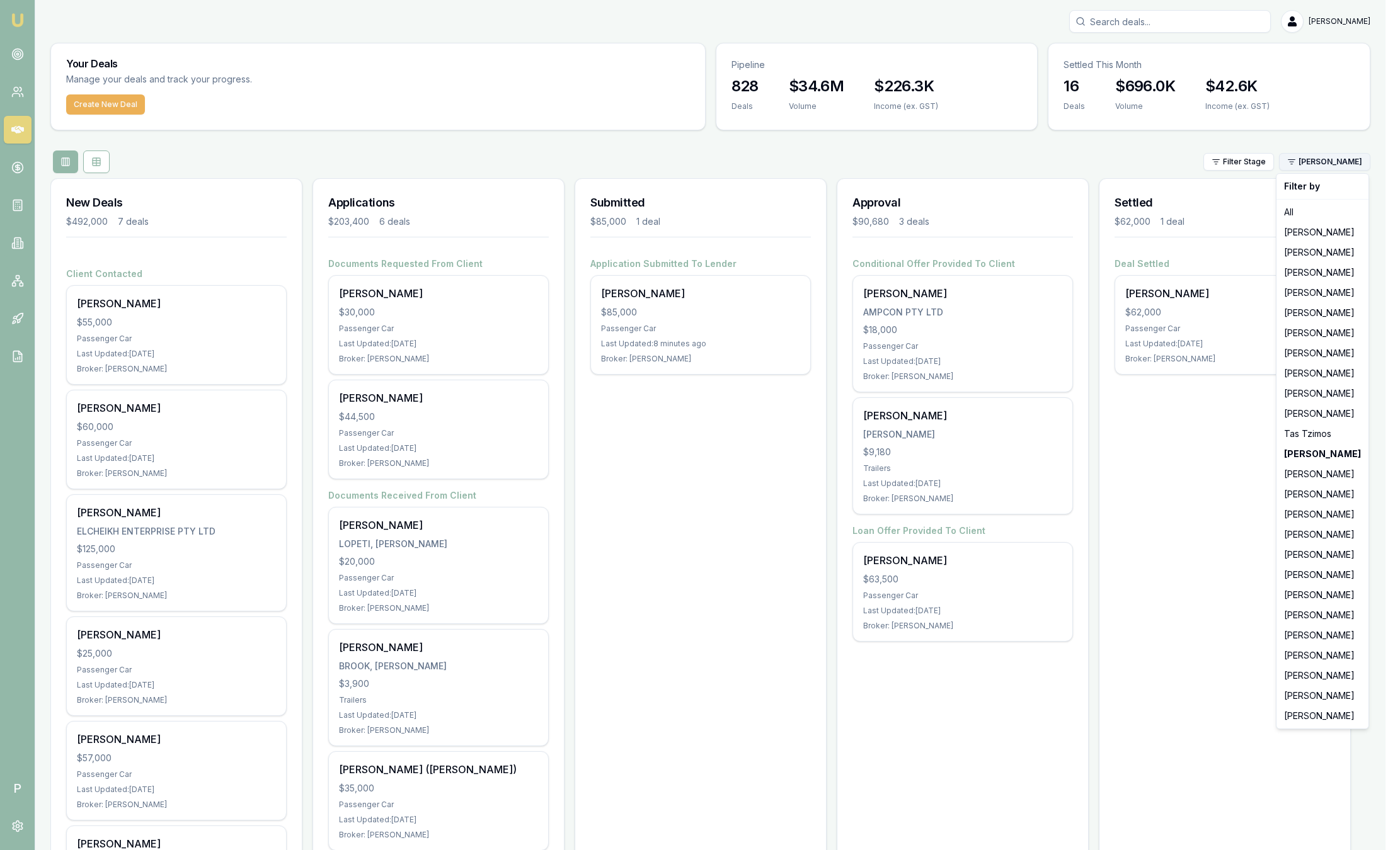
click at [1333, 160] on html "Emu Broker P Sam Crouch Toggle Menu Your Deals Manage your deals and track your…" at bounding box center [700, 425] width 1400 height 850
click at [1307, 296] on div "[PERSON_NAME]" at bounding box center [1323, 293] width 87 height 20
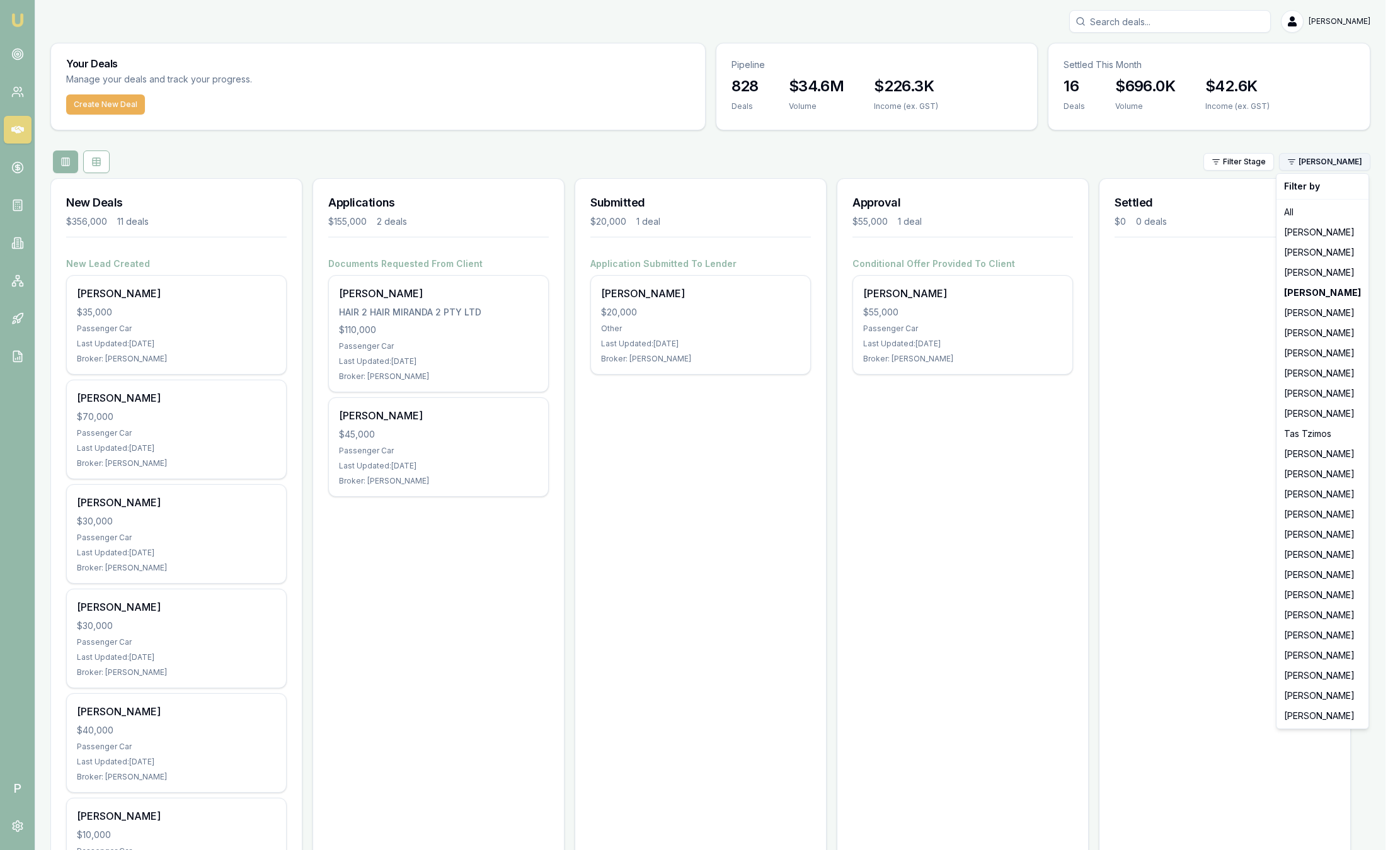
click at [1340, 165] on html "Emu Broker P Sam Crouch Toggle Menu Your Deals Manage your deals and track your…" at bounding box center [700, 425] width 1400 height 850
click at [1327, 351] on div "[PERSON_NAME]" at bounding box center [1323, 353] width 87 height 20
